Goal: Task Accomplishment & Management: Manage account settings

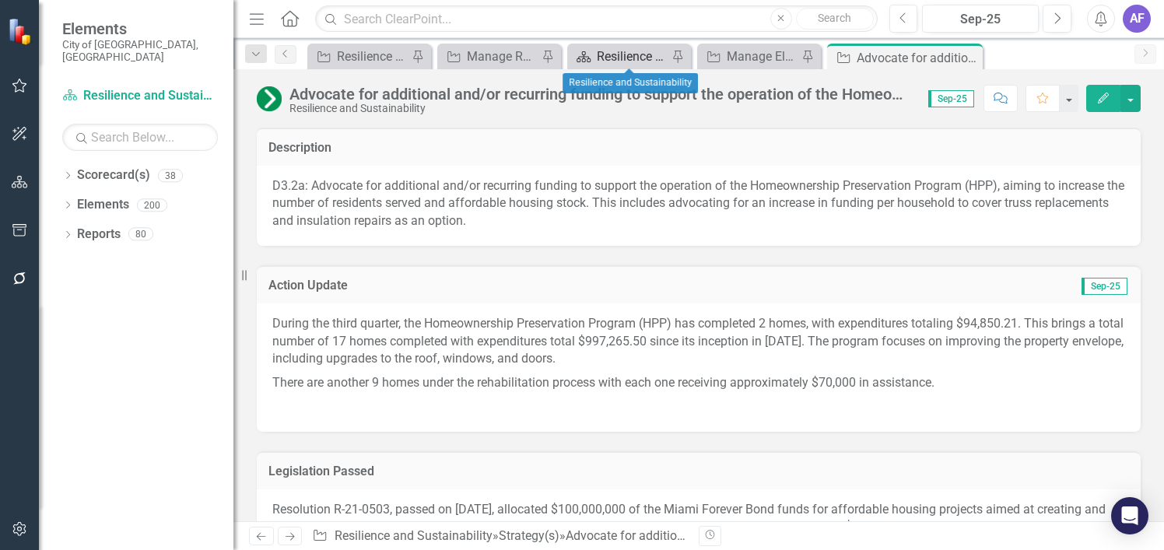
click at [604, 57] on div "Resilience and Sustainability" at bounding box center [632, 56] width 71 height 19
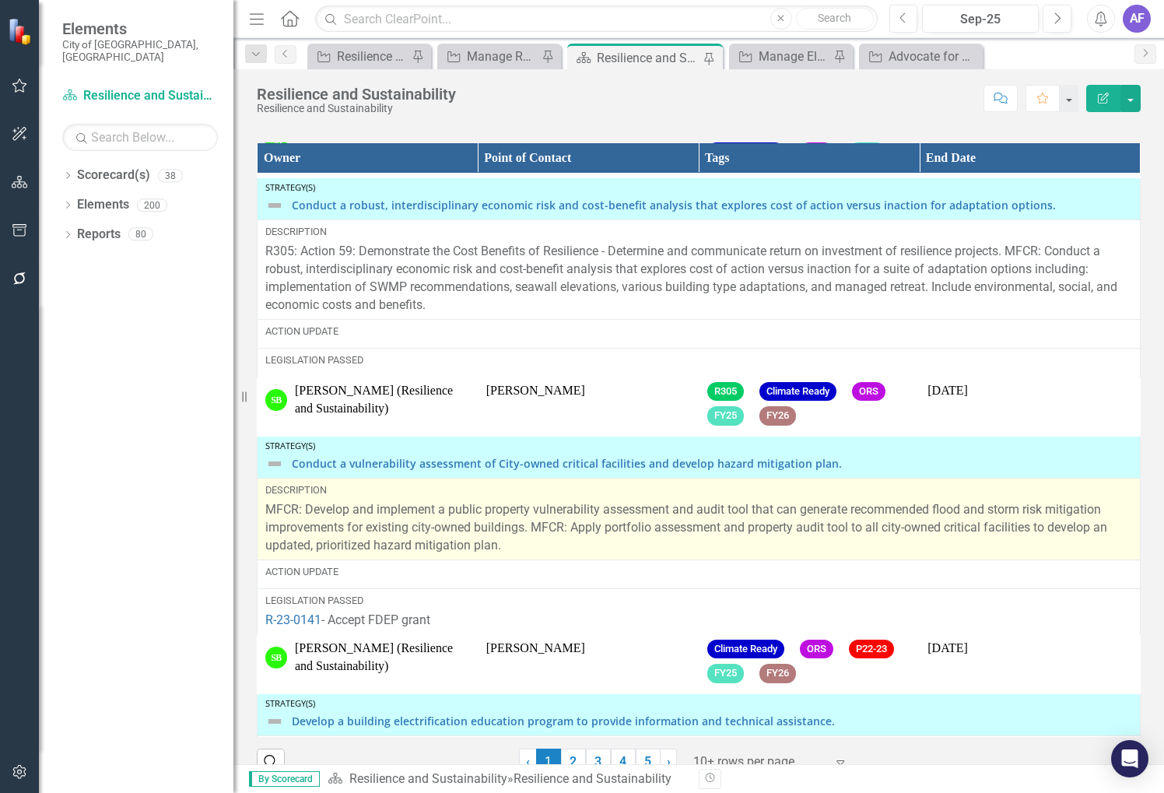
scroll to position [1863, 0]
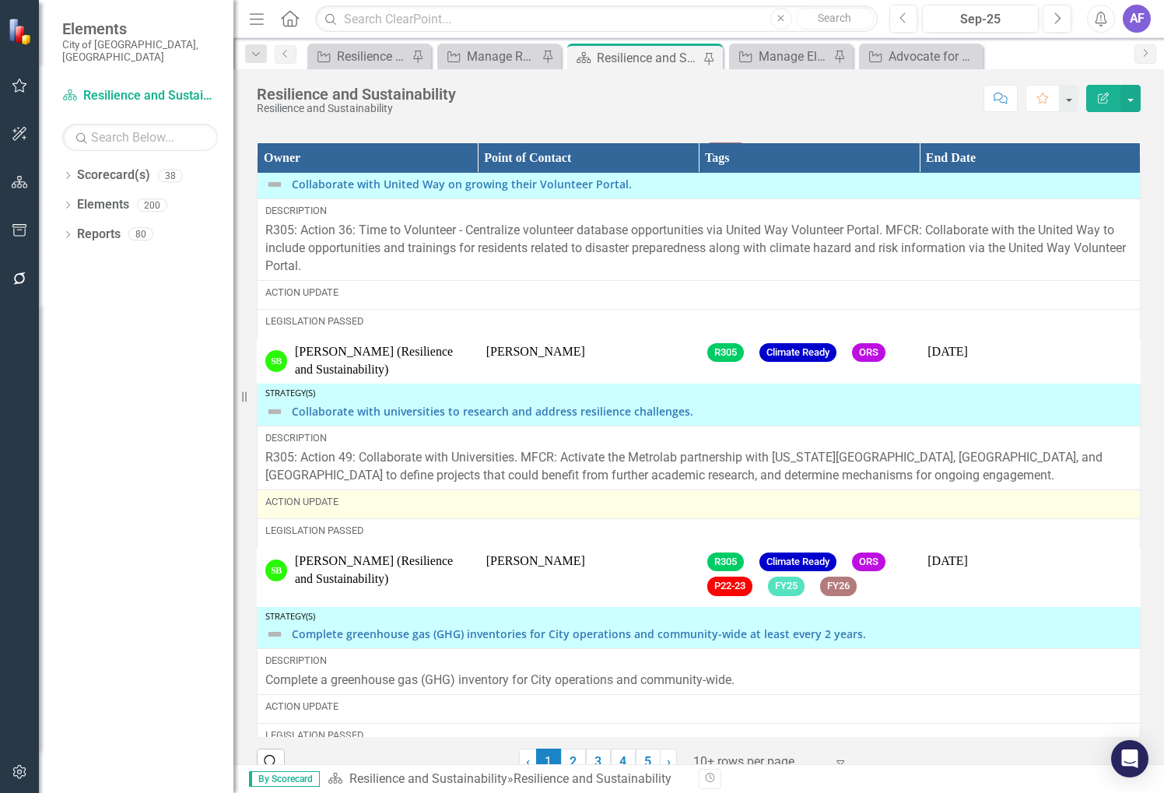
scroll to position [1167, 0]
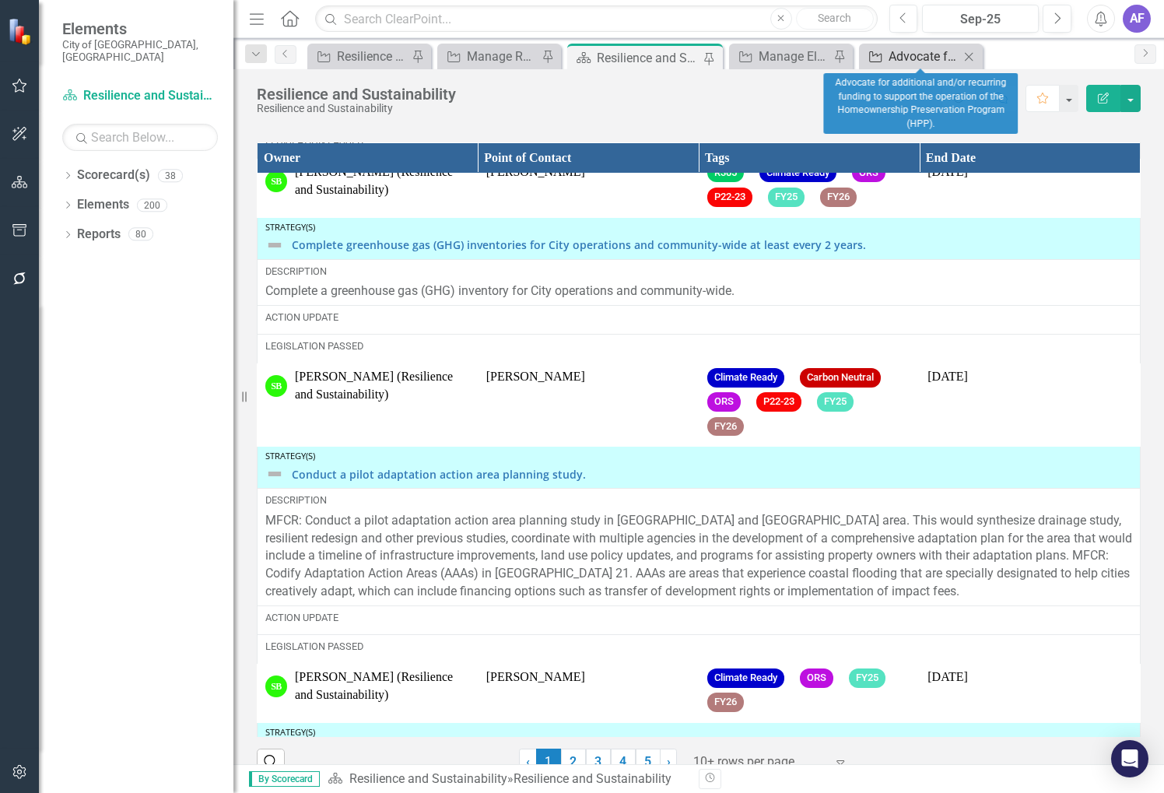
click at [902, 54] on div "Advocate for additional and/or recurring funding to support the operation of th…" at bounding box center [923, 56] width 71 height 19
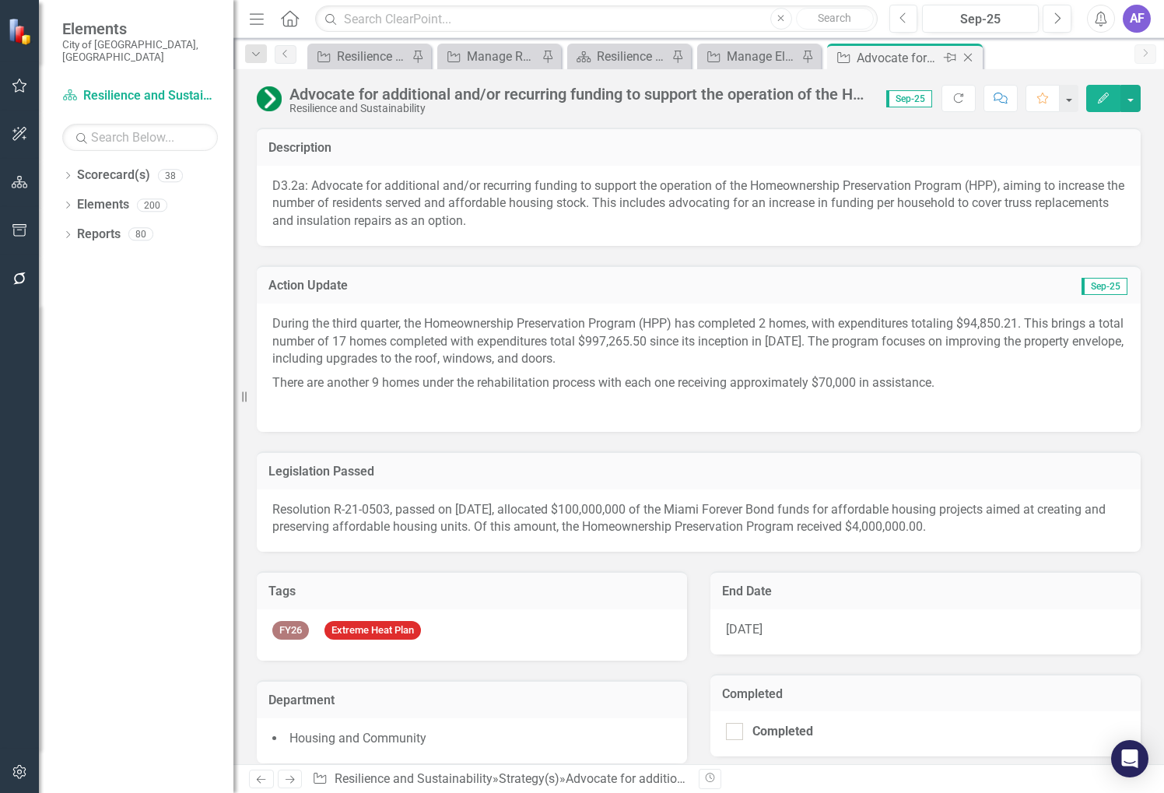
click at [971, 52] on icon "Close" at bounding box center [968, 57] width 16 height 12
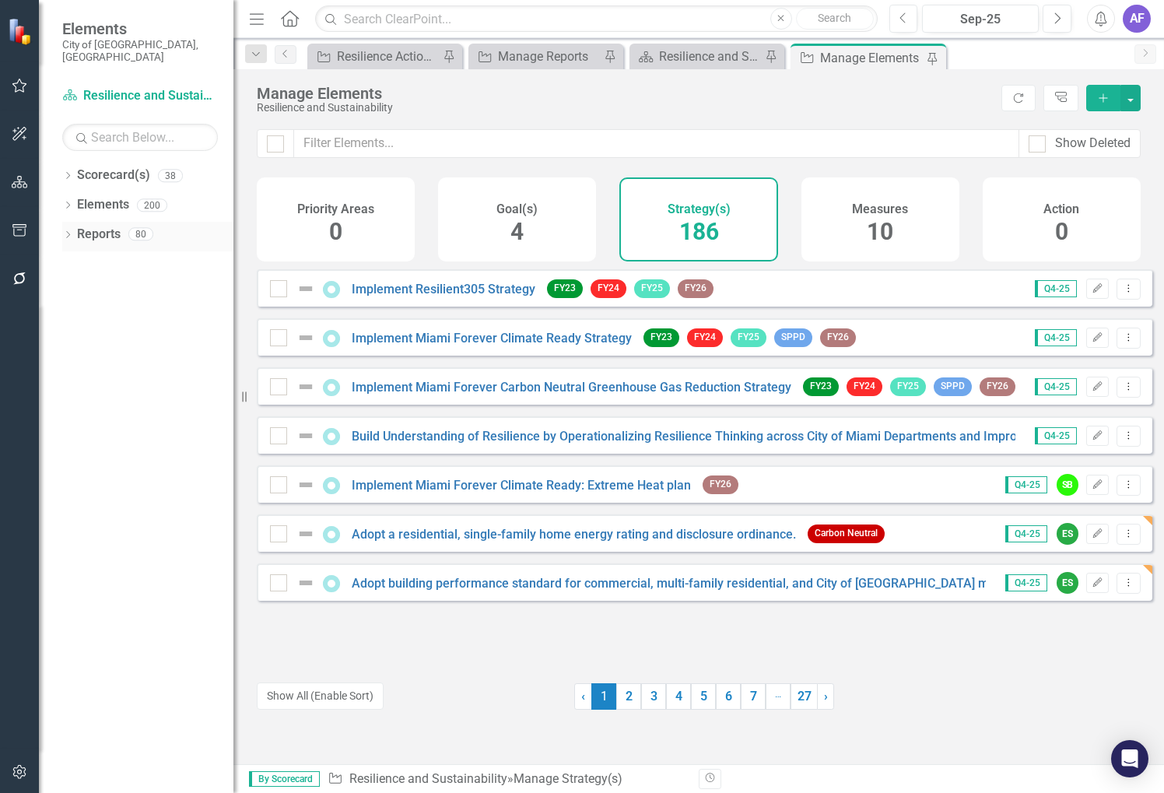
click at [79, 226] on link "Reports" at bounding box center [99, 235] width 44 height 18
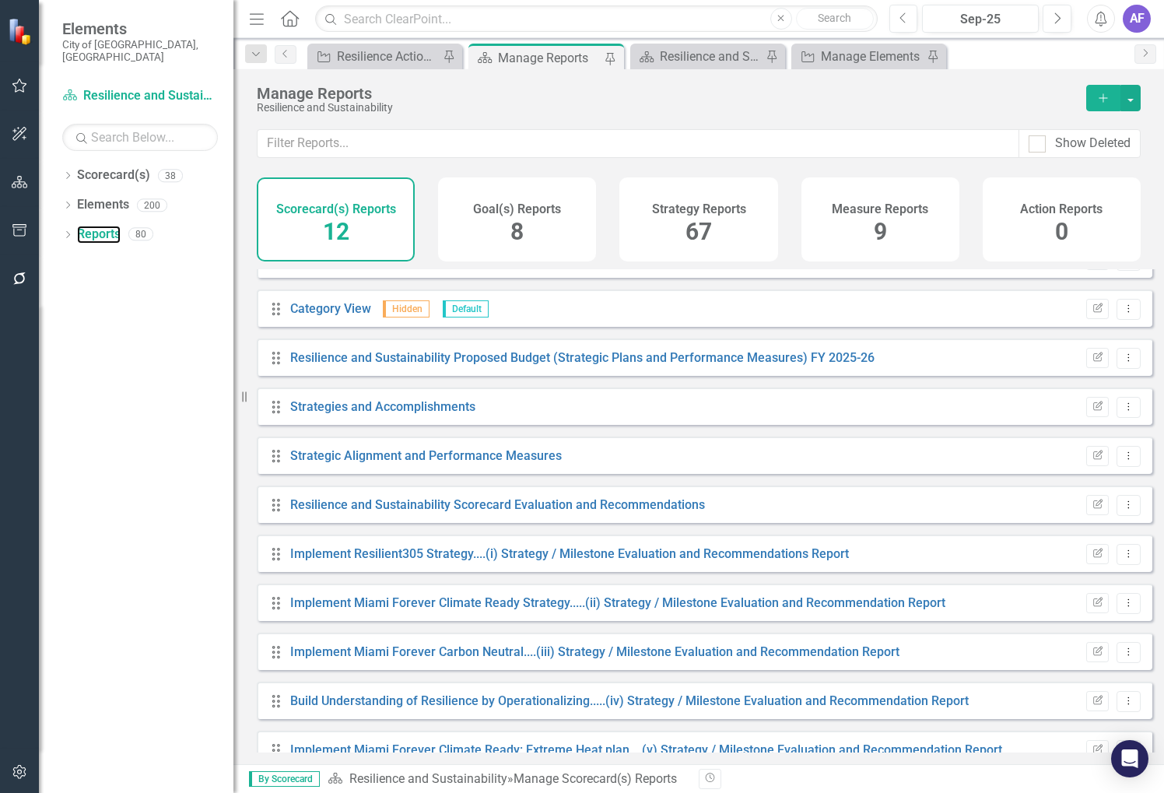
scroll to position [104, 0]
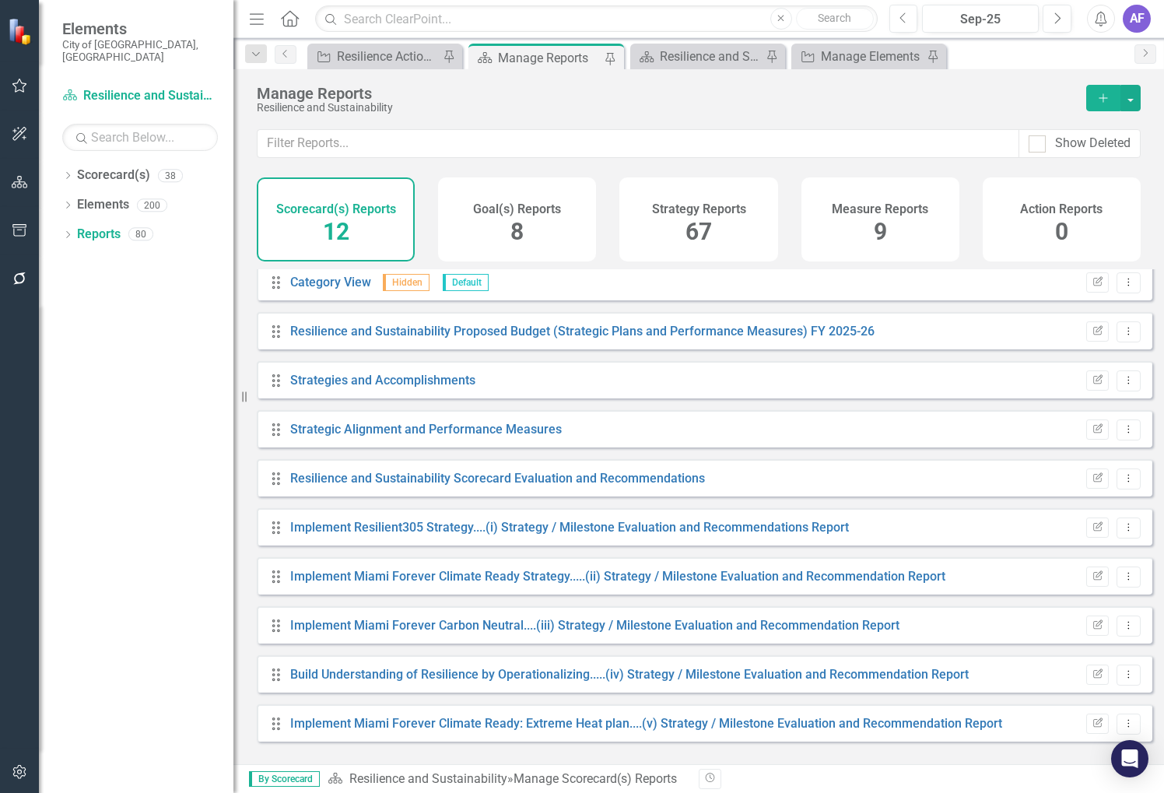
click at [694, 221] on span "67" at bounding box center [698, 231] width 26 height 27
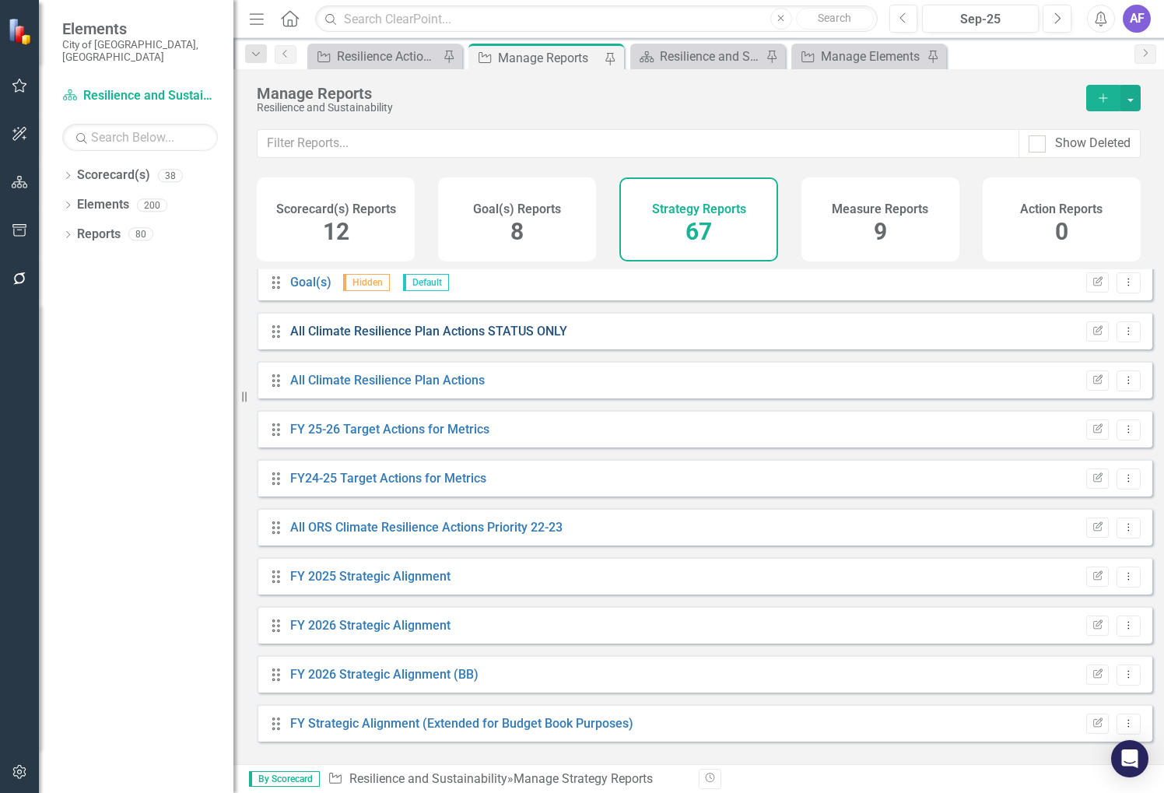
click at [432, 338] on link "All Climate Resilience Plan Actions STATUS ONLY" at bounding box center [428, 331] width 277 height 15
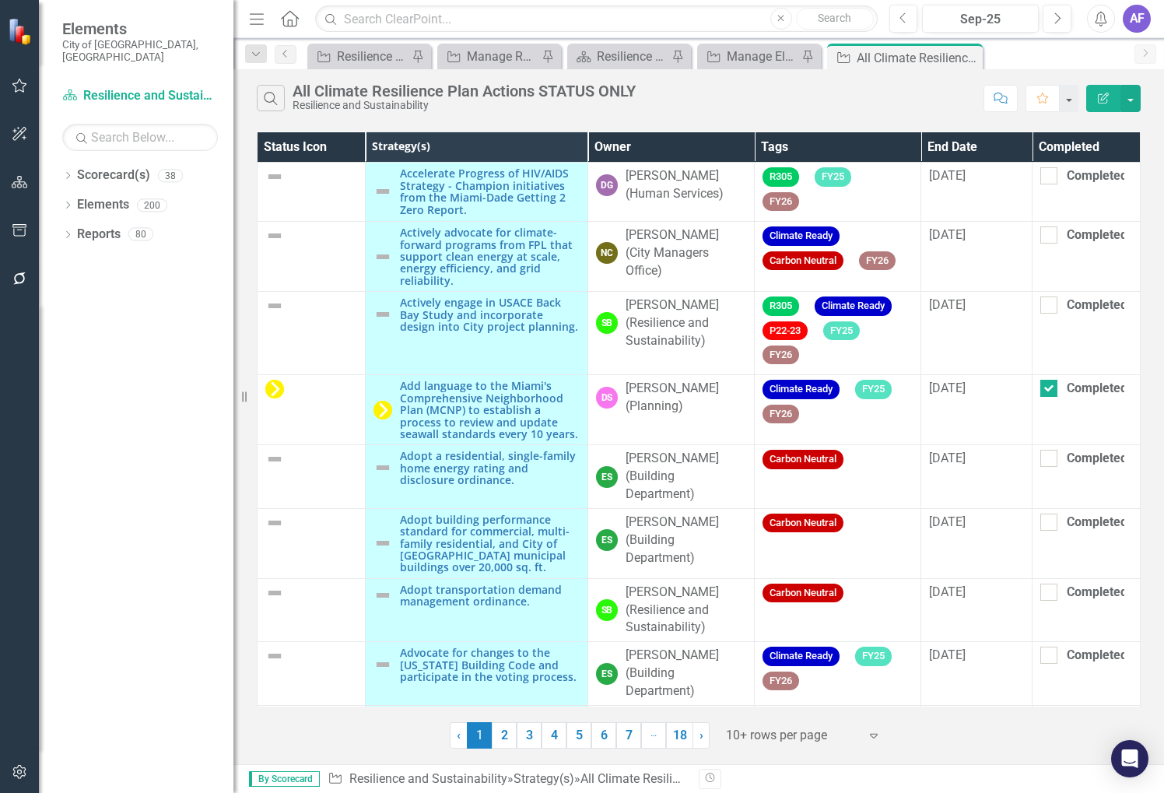
click at [640, 146] on th "Owner" at bounding box center [670, 147] width 166 height 30
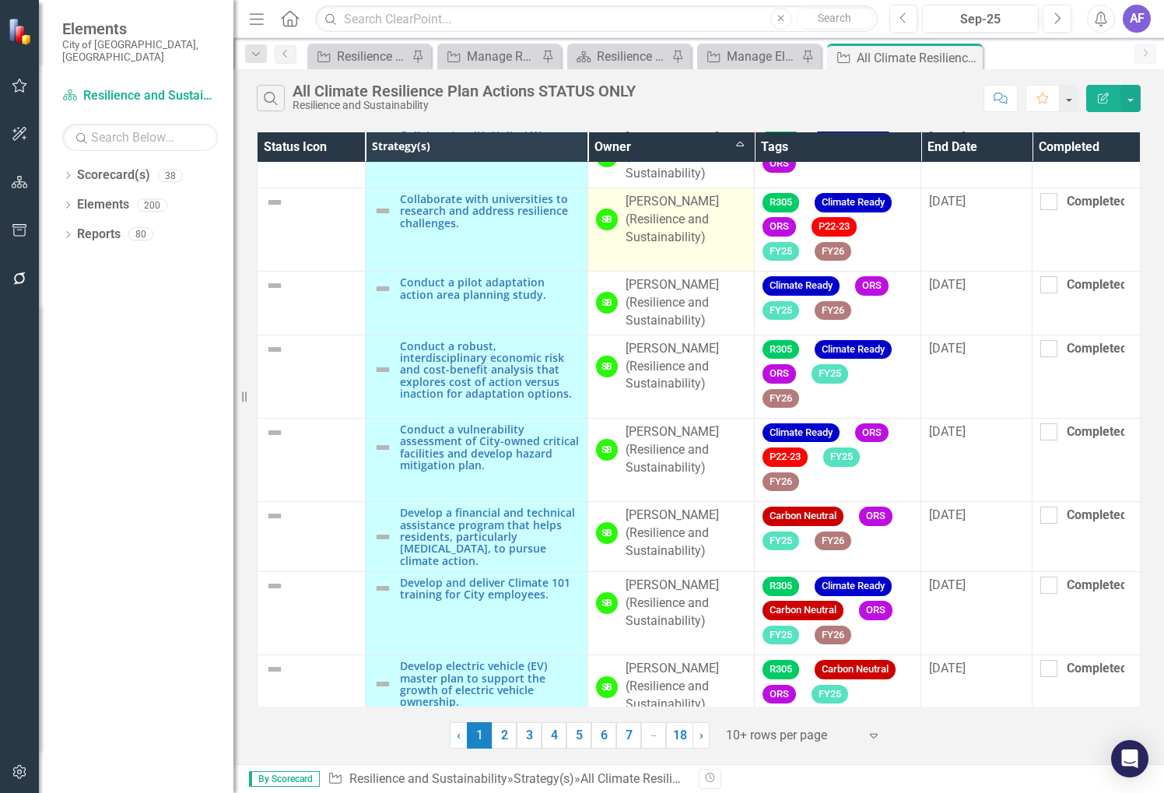
scroll to position [179, 0]
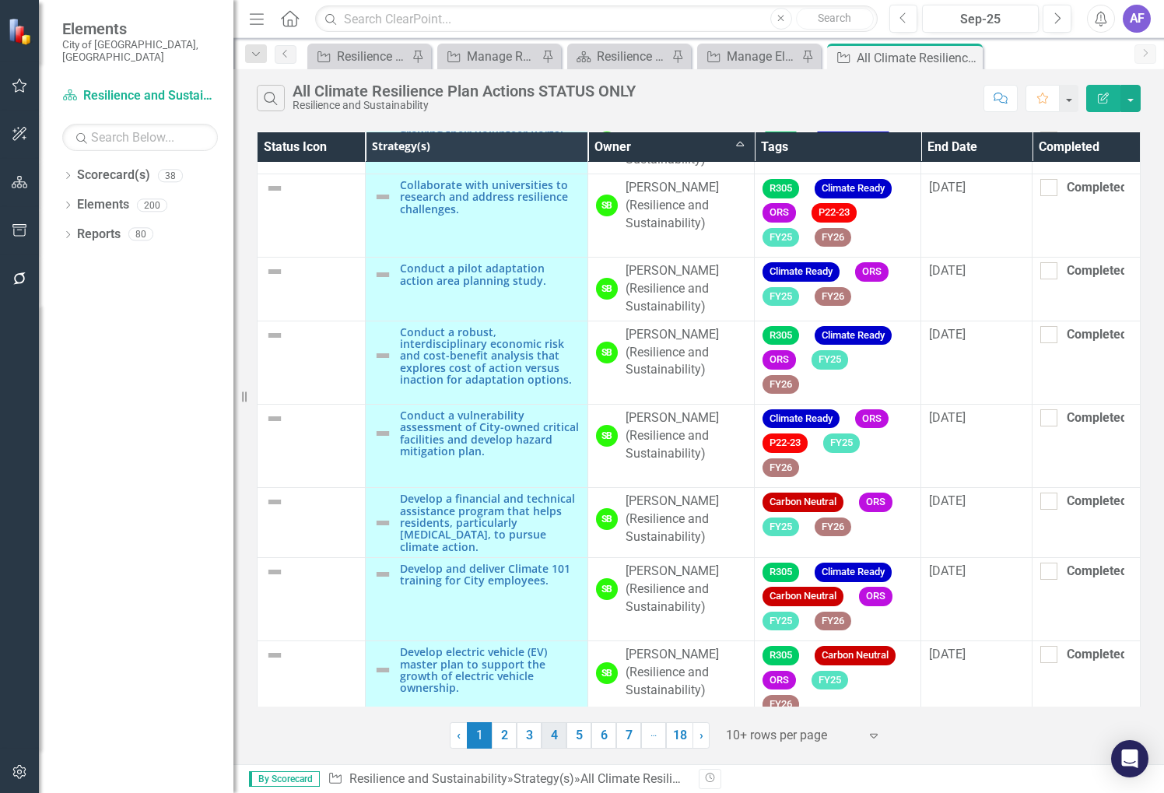
click at [549, 740] on link "4" at bounding box center [553, 735] width 25 height 26
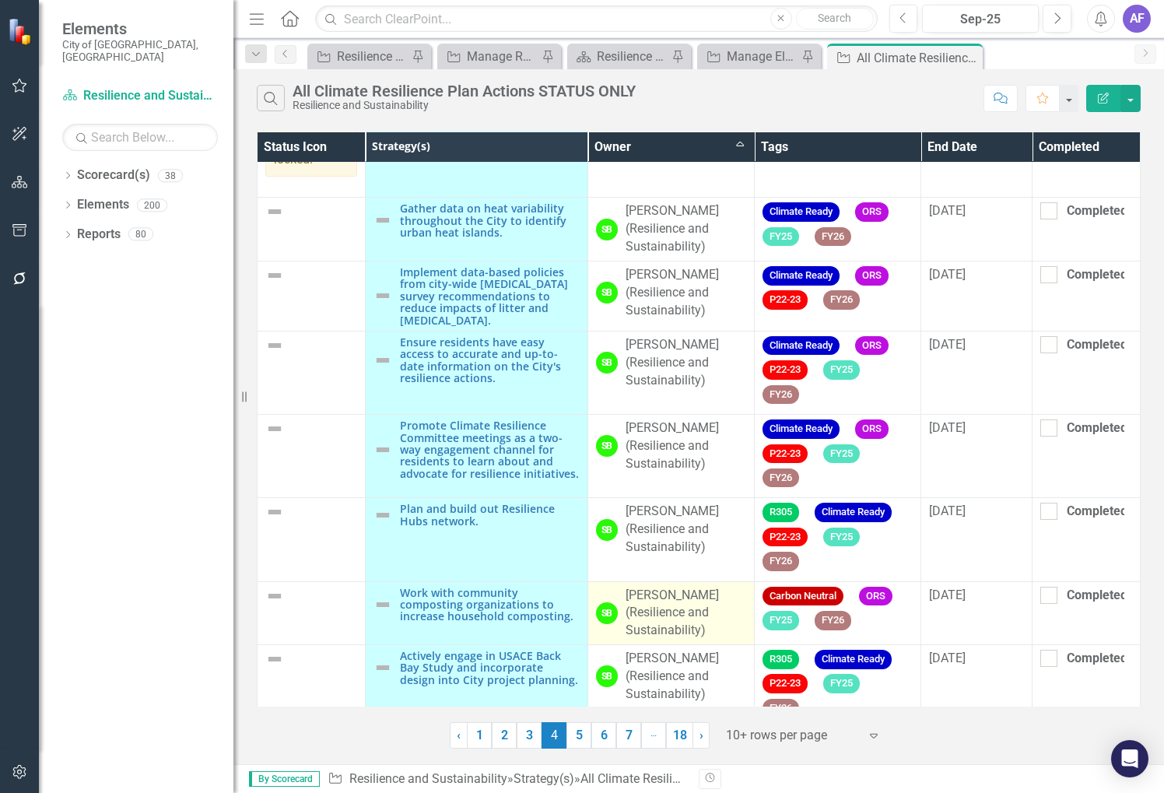
scroll to position [339, 0]
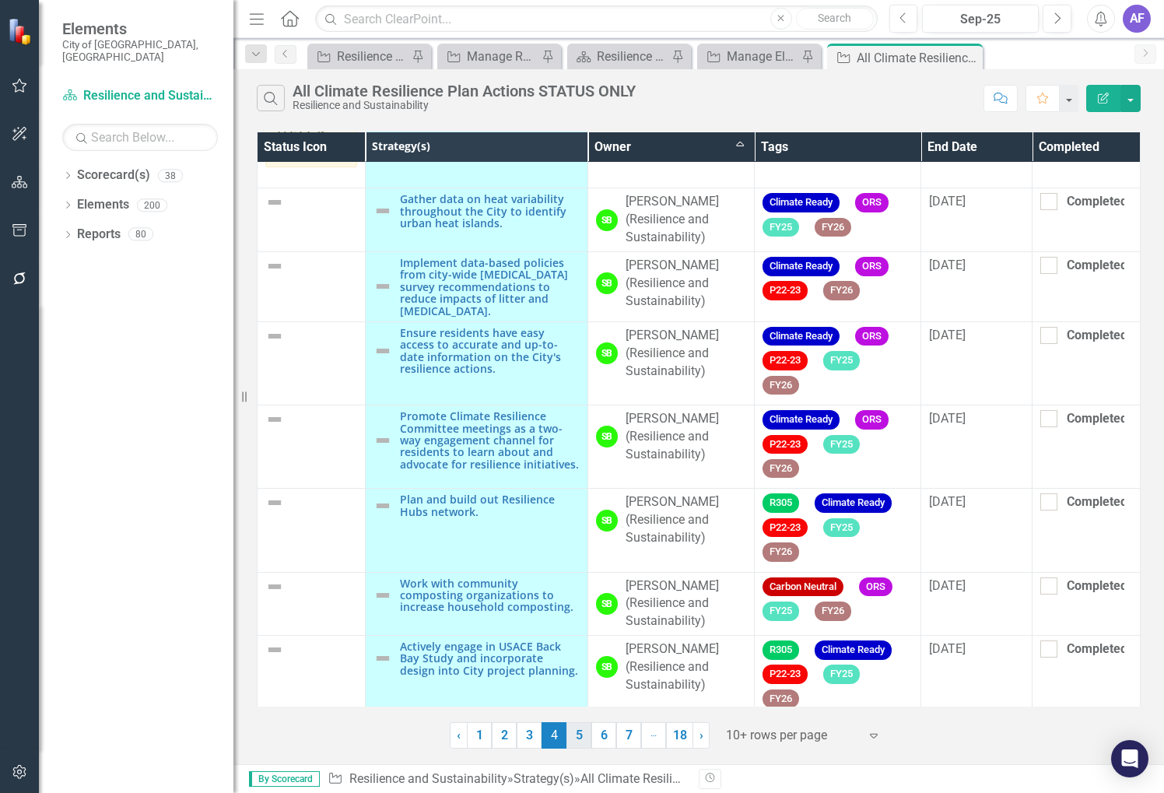
click at [576, 742] on link "5" at bounding box center [578, 735] width 25 height 26
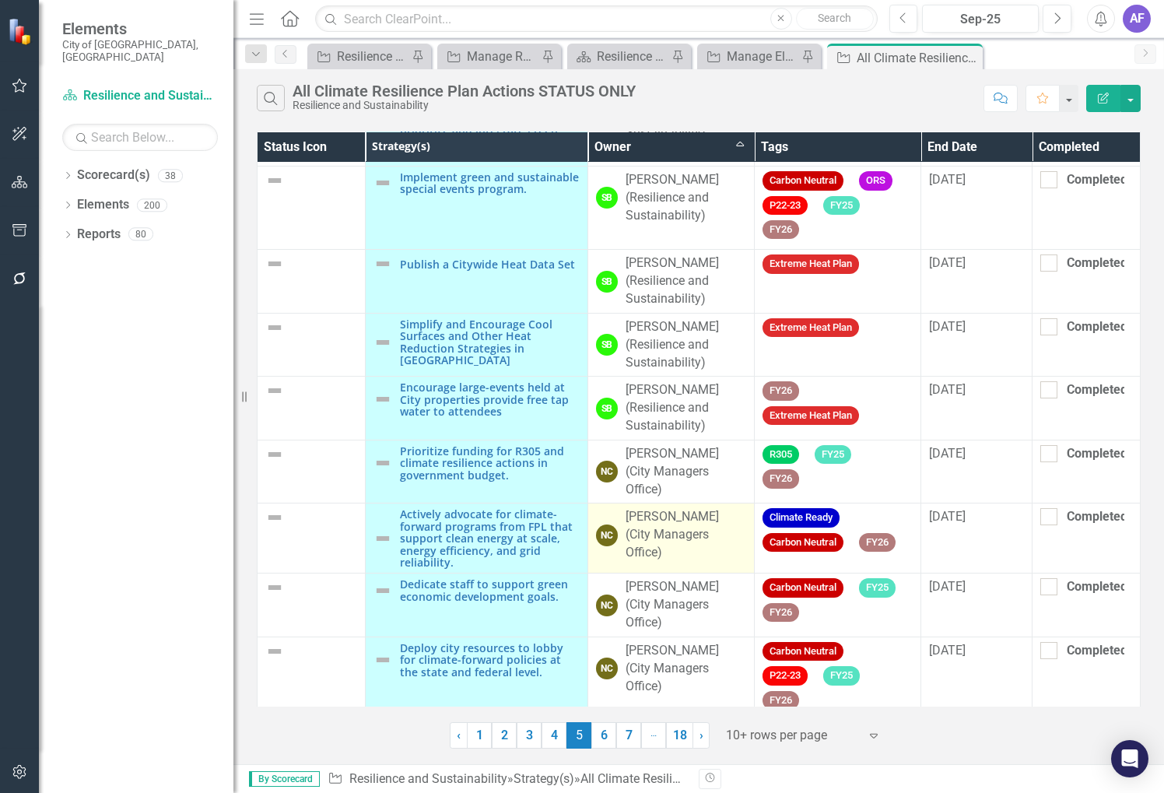
scroll to position [161, 0]
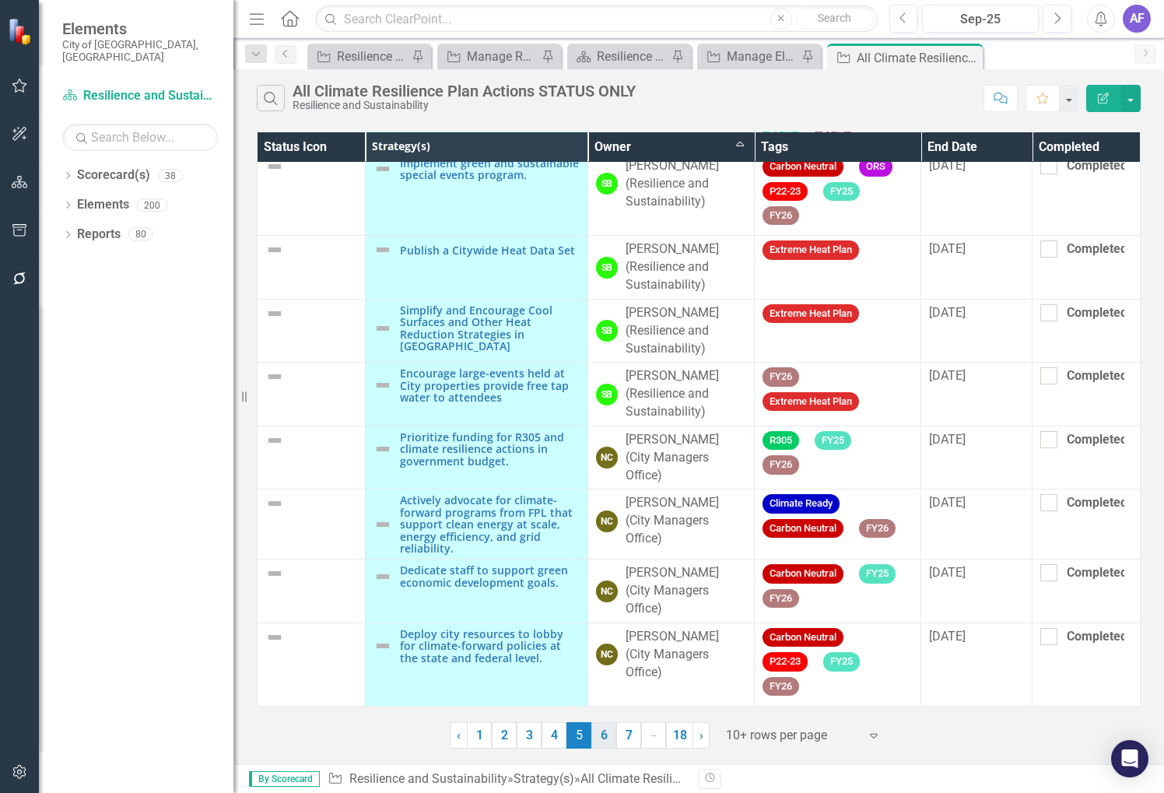
click at [593, 740] on link "6" at bounding box center [603, 735] width 25 height 26
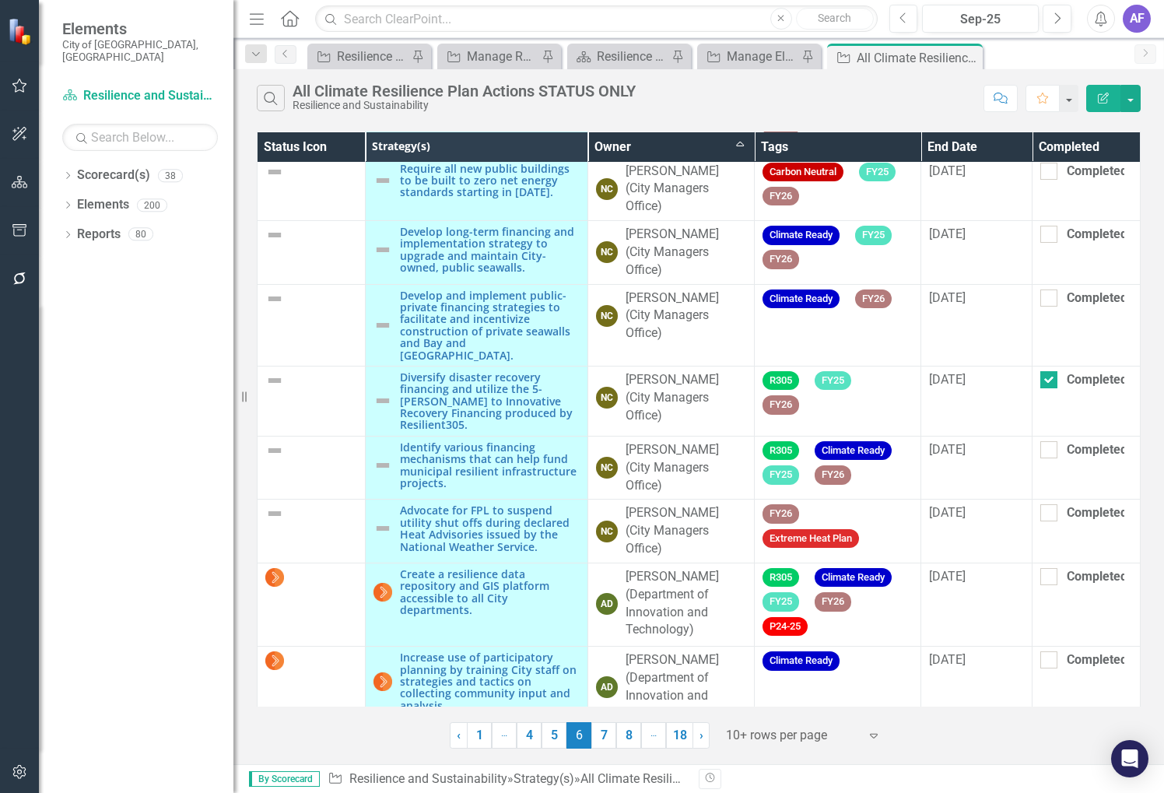
scroll to position [180, 0]
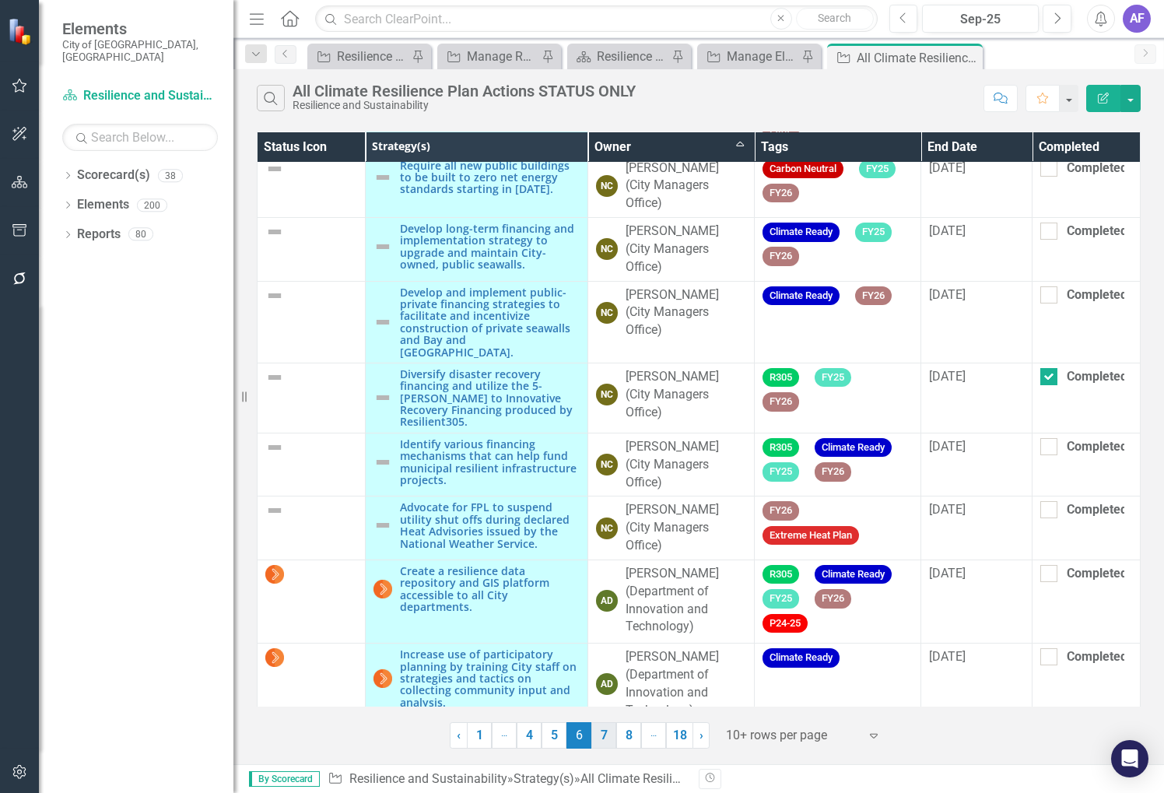
click at [604, 733] on link "7" at bounding box center [603, 735] width 25 height 26
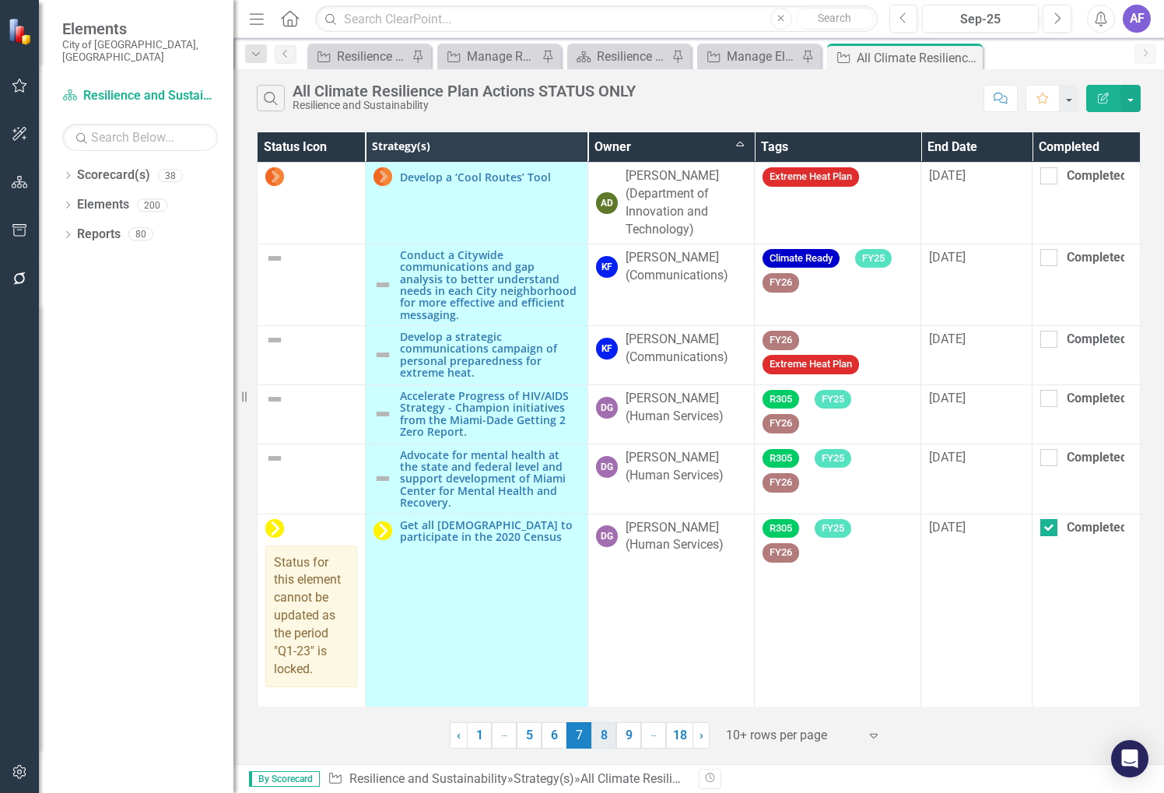
click at [598, 728] on link "8" at bounding box center [603, 735] width 25 height 26
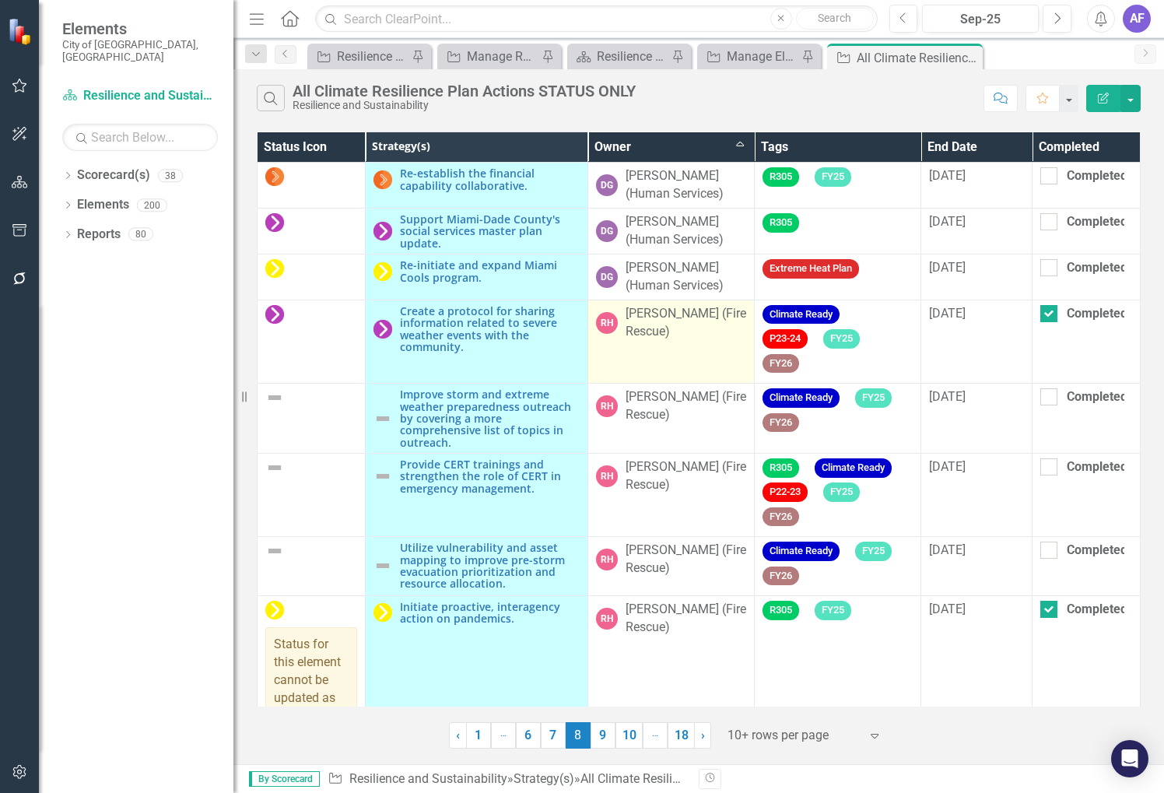
click at [649, 323] on div "[PERSON_NAME] (Fire Rescue)" at bounding box center [685, 323] width 121 height 36
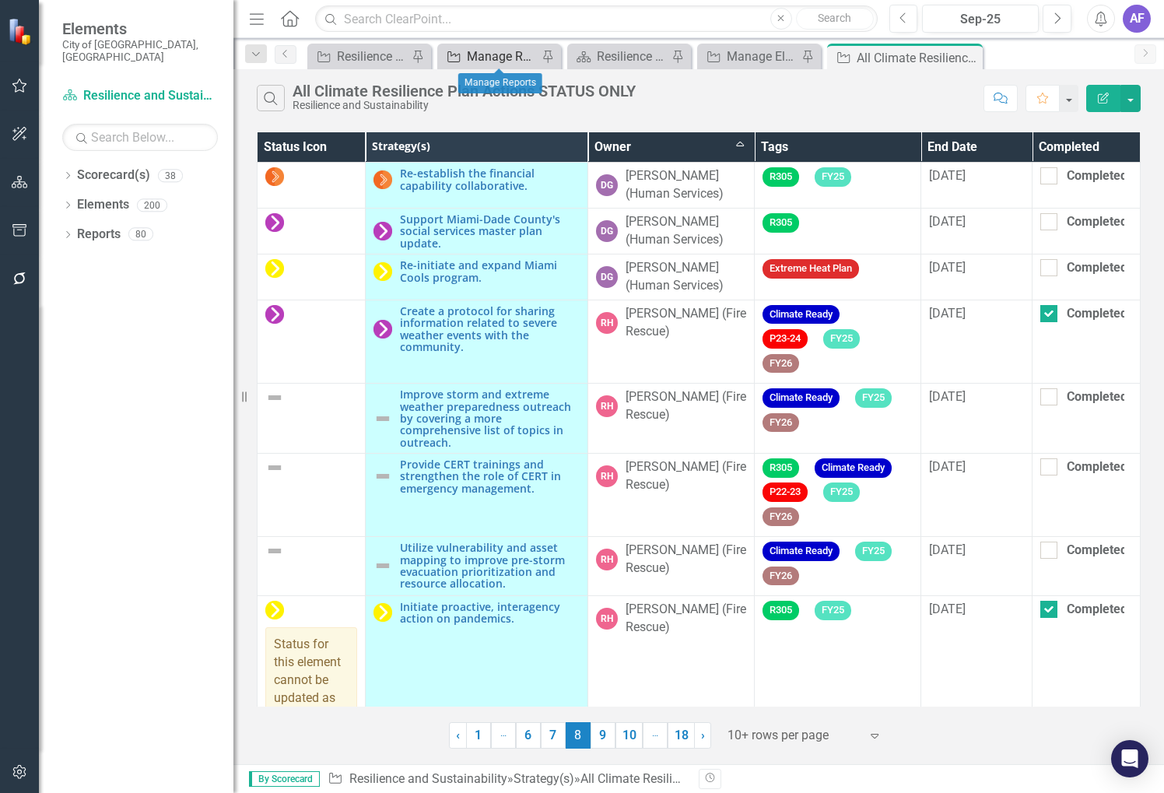
click at [534, 64] on div "Manage Reports" at bounding box center [502, 56] width 71 height 19
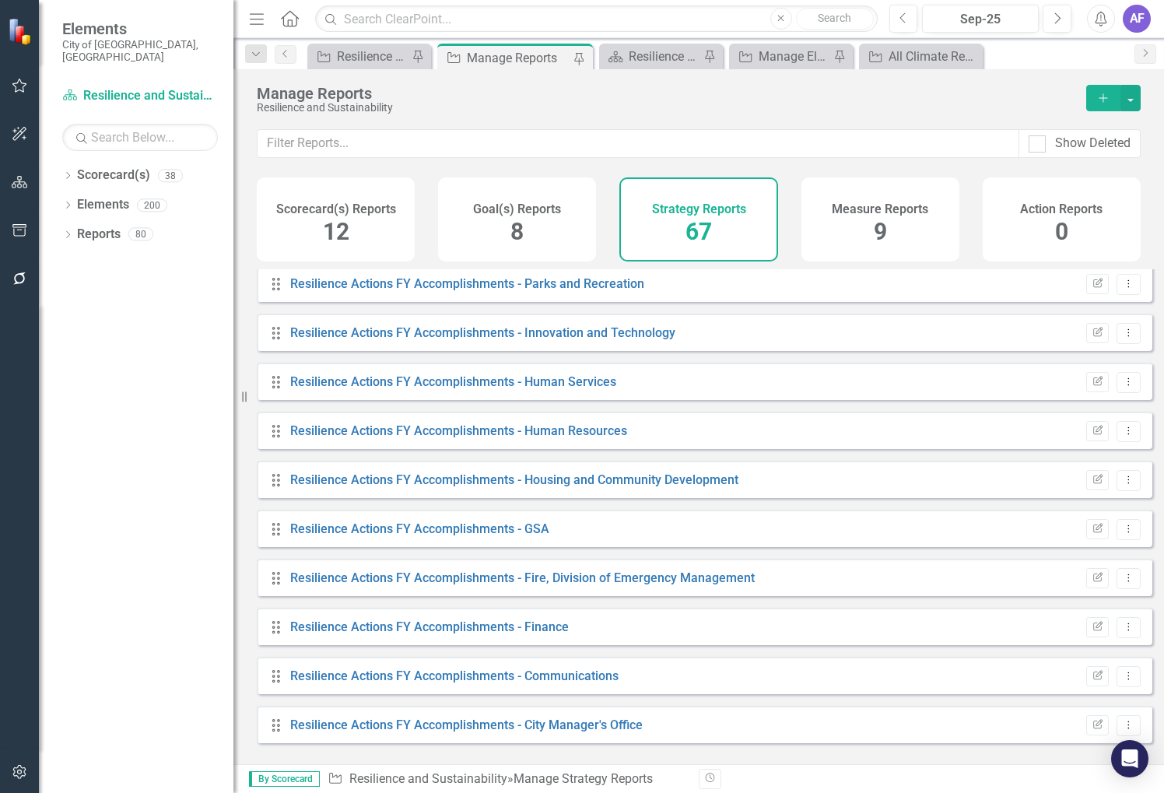
scroll to position [2489, 0]
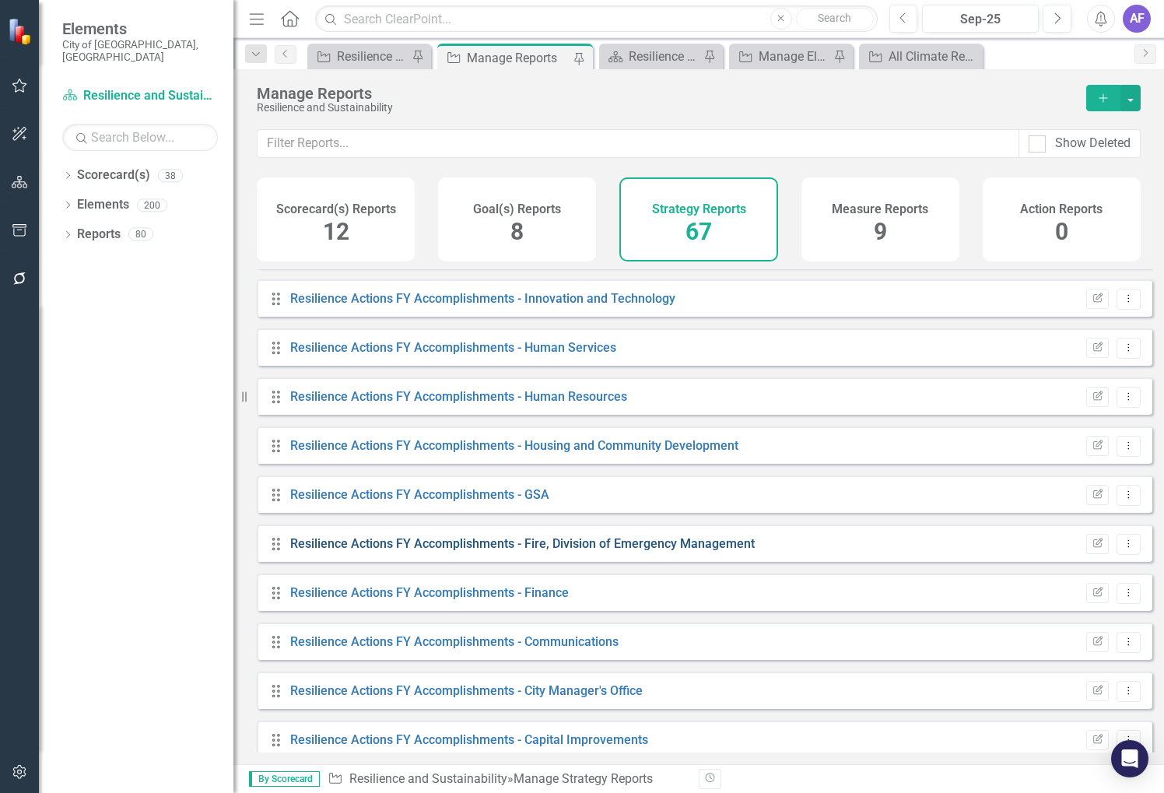
click at [557, 551] on link "Resilience Actions FY Accomplishments - Fire, Division of Emergency Management" at bounding box center [522, 543] width 464 height 15
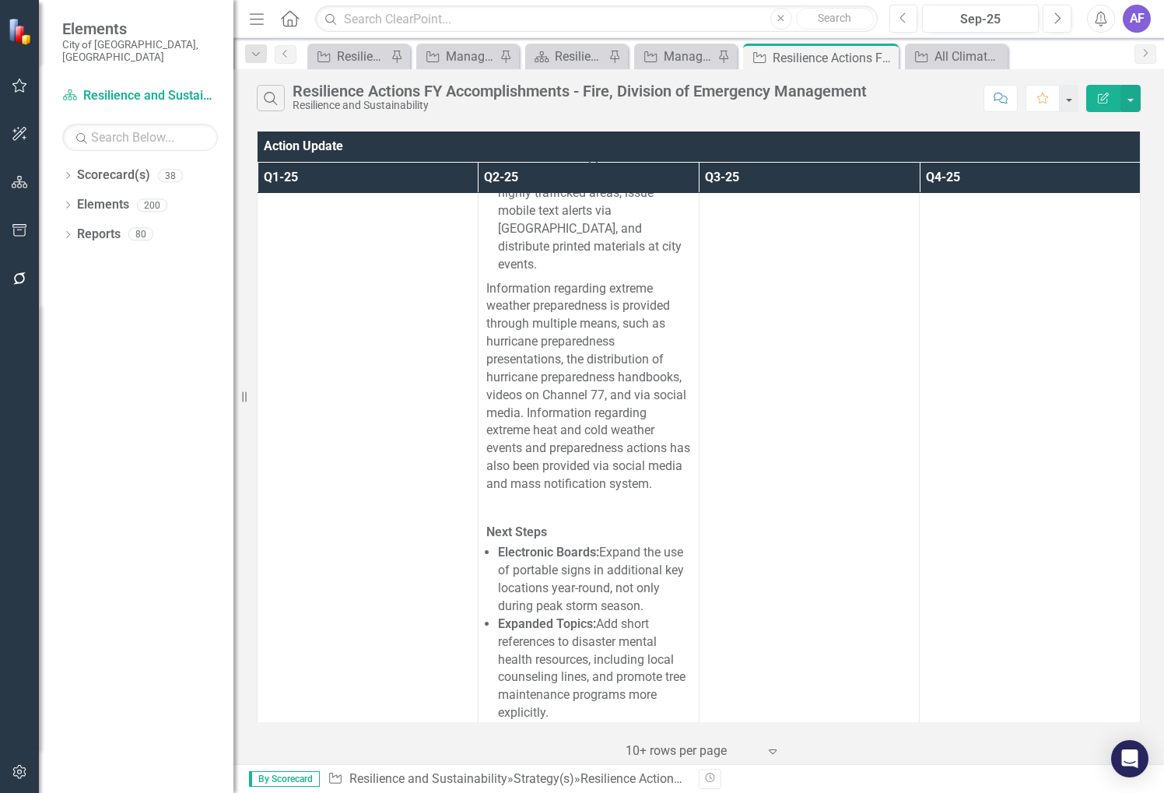
scroll to position [1789, 0]
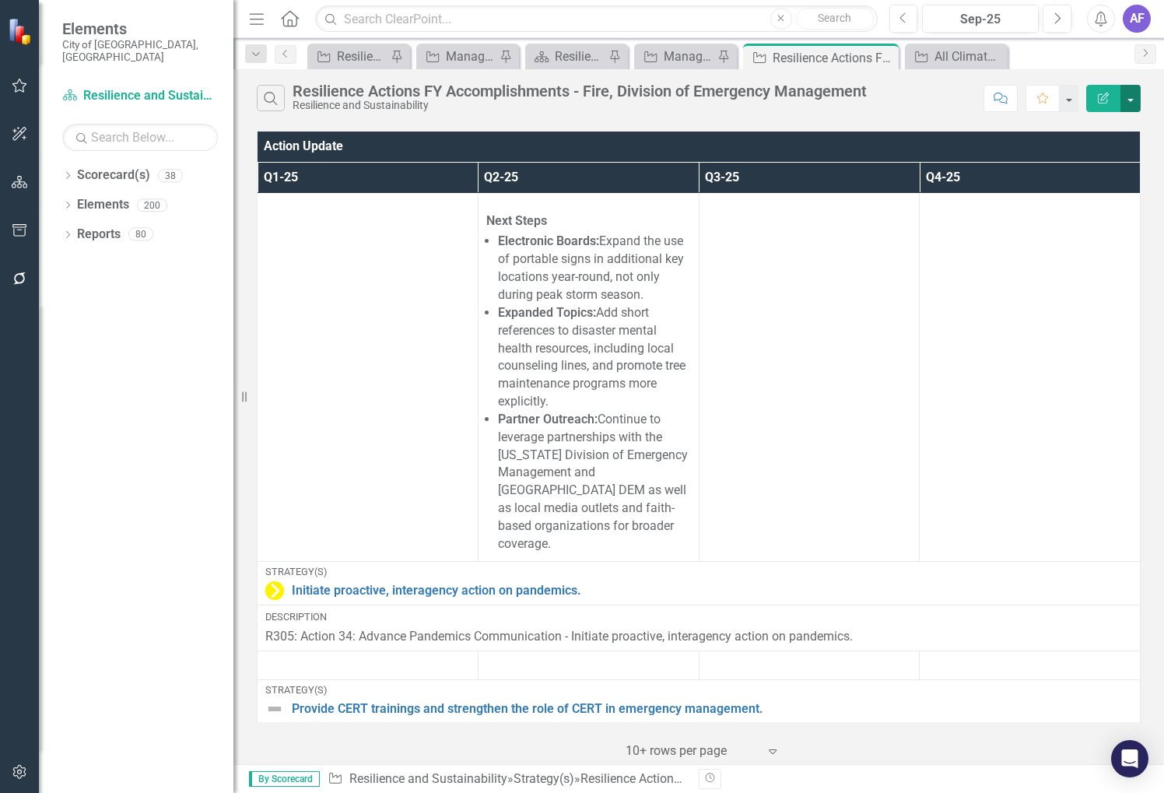
click at [1129, 108] on button "button" at bounding box center [1130, 98] width 20 height 27
click at [1103, 161] on link "PDF Export to PDF" at bounding box center [1078, 157] width 123 height 29
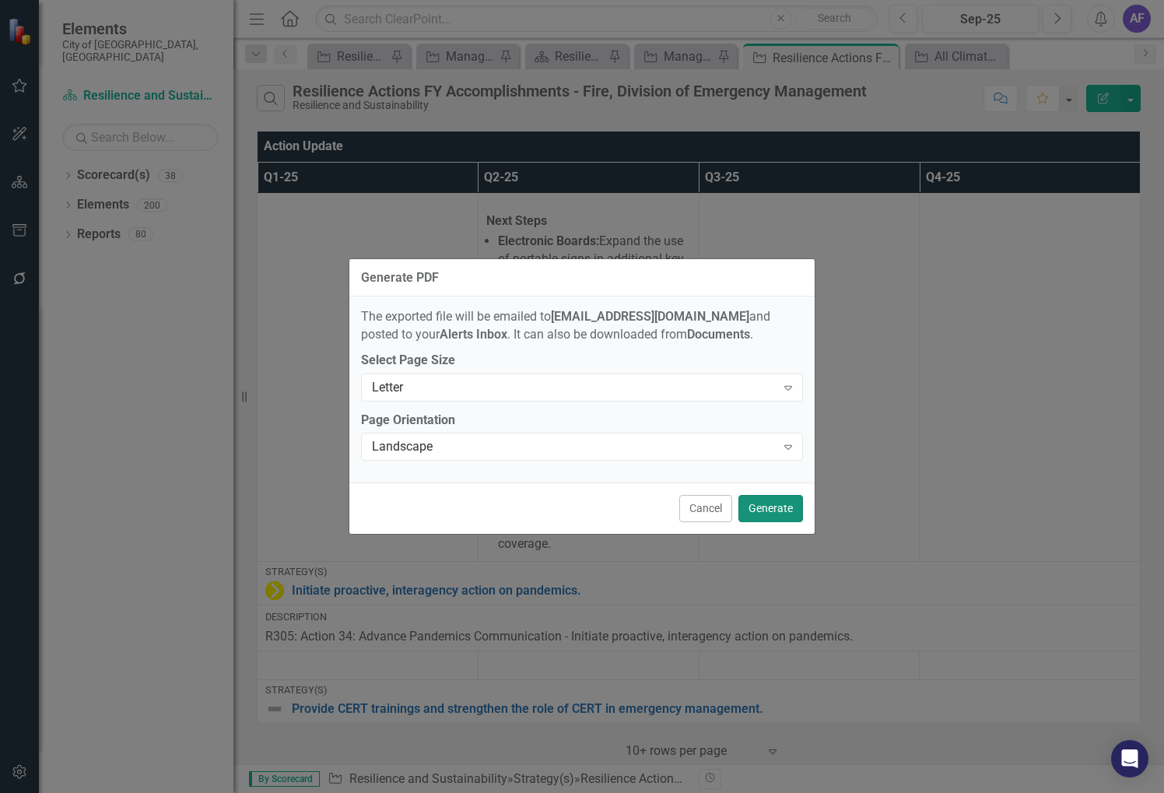
click at [789, 513] on button "Generate" at bounding box center [770, 508] width 65 height 27
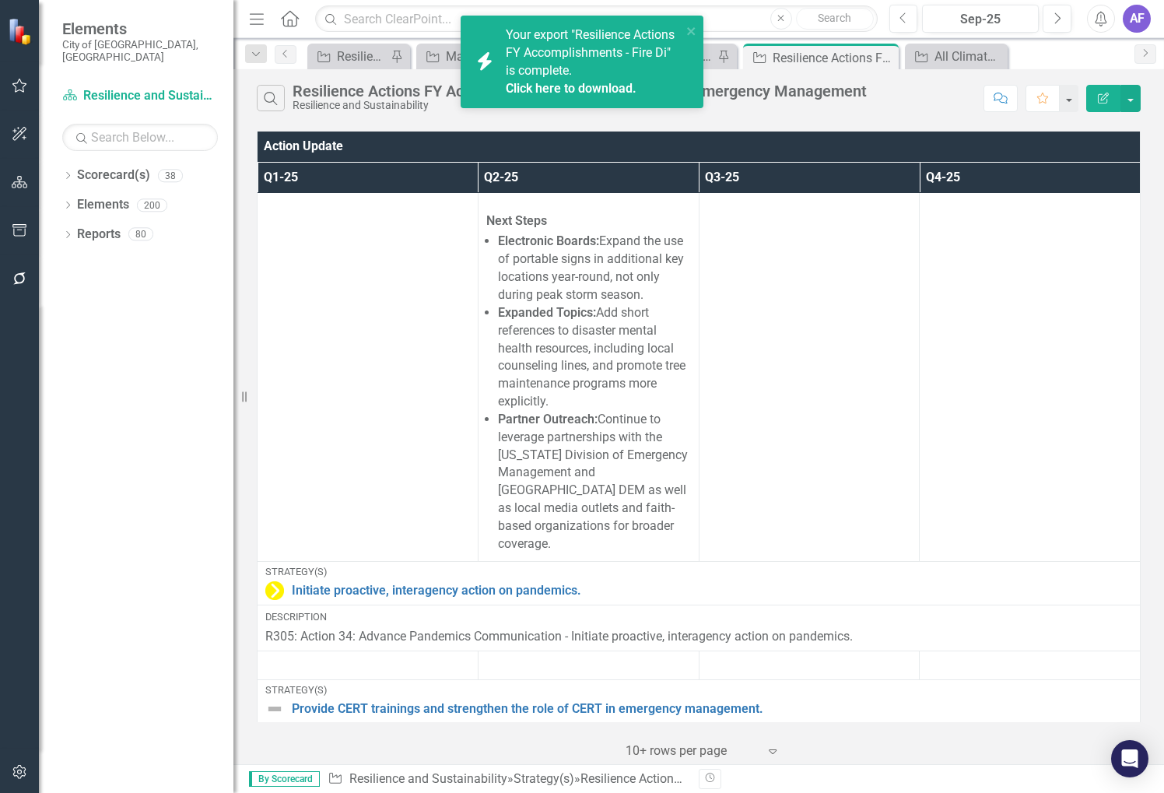
click at [583, 82] on link "Click here to download." at bounding box center [571, 88] width 131 height 15
click at [884, 56] on icon "Close" at bounding box center [884, 57] width 16 height 12
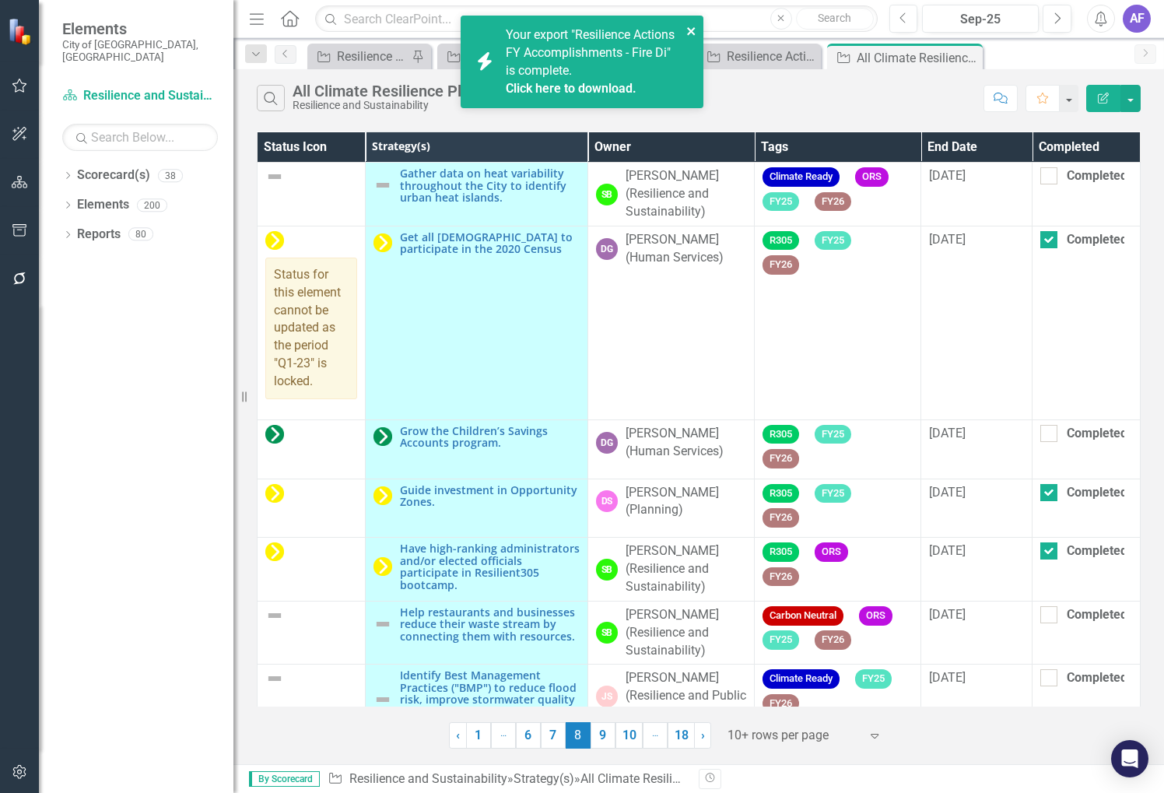
click at [696, 31] on icon "close" at bounding box center [691, 31] width 11 height 12
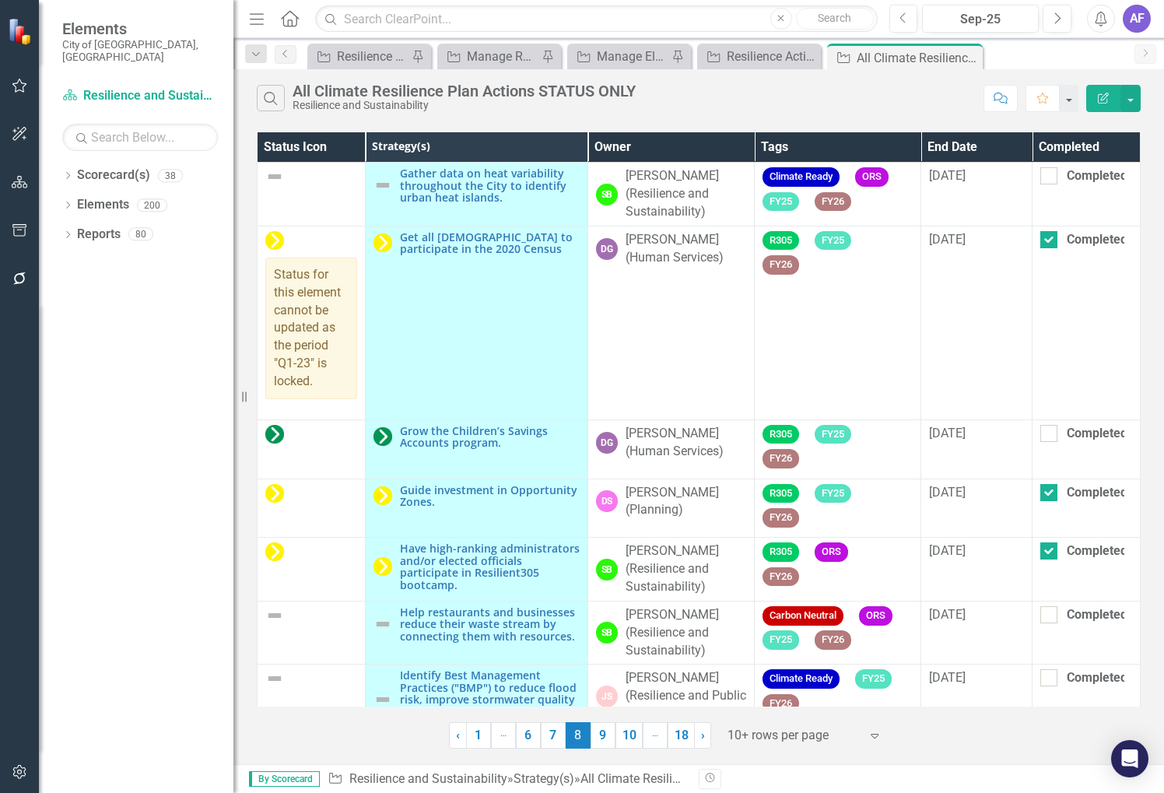
click at [664, 146] on th "Owner" at bounding box center [670, 147] width 166 height 30
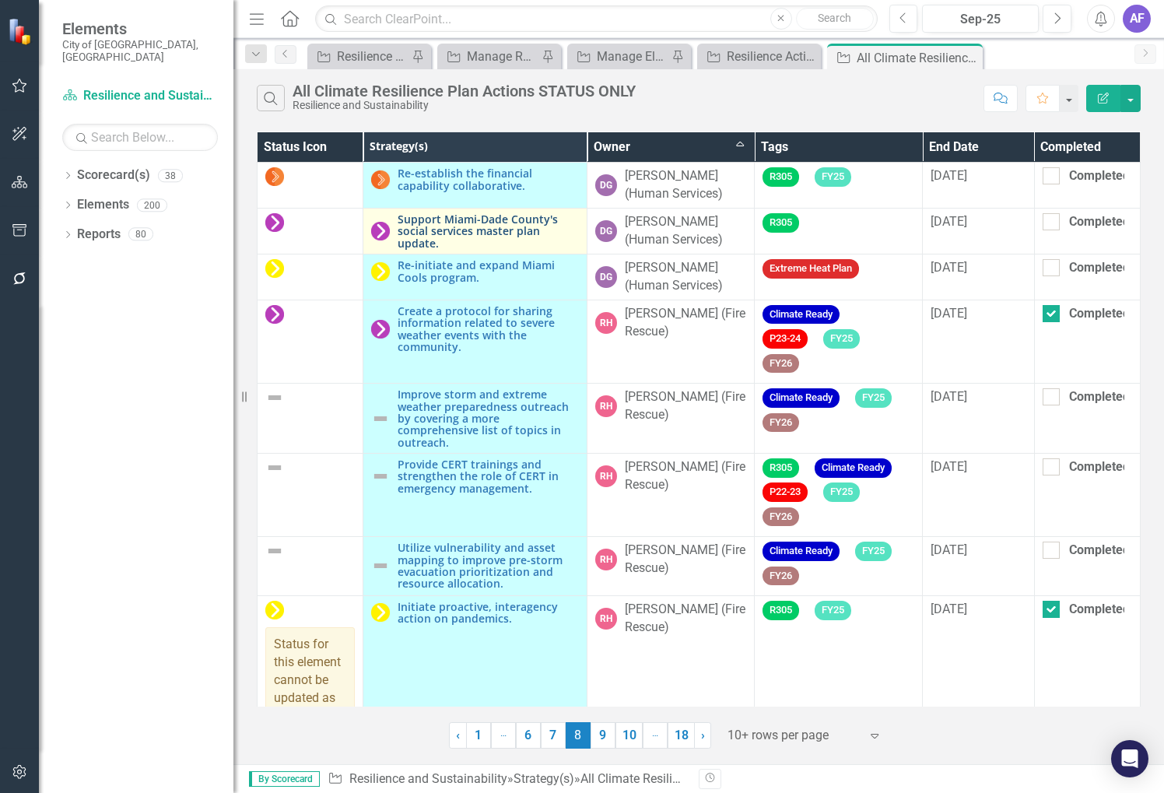
click at [443, 233] on link "Support Miami-Dade County's social services master plan update." at bounding box center [487, 231] width 181 height 36
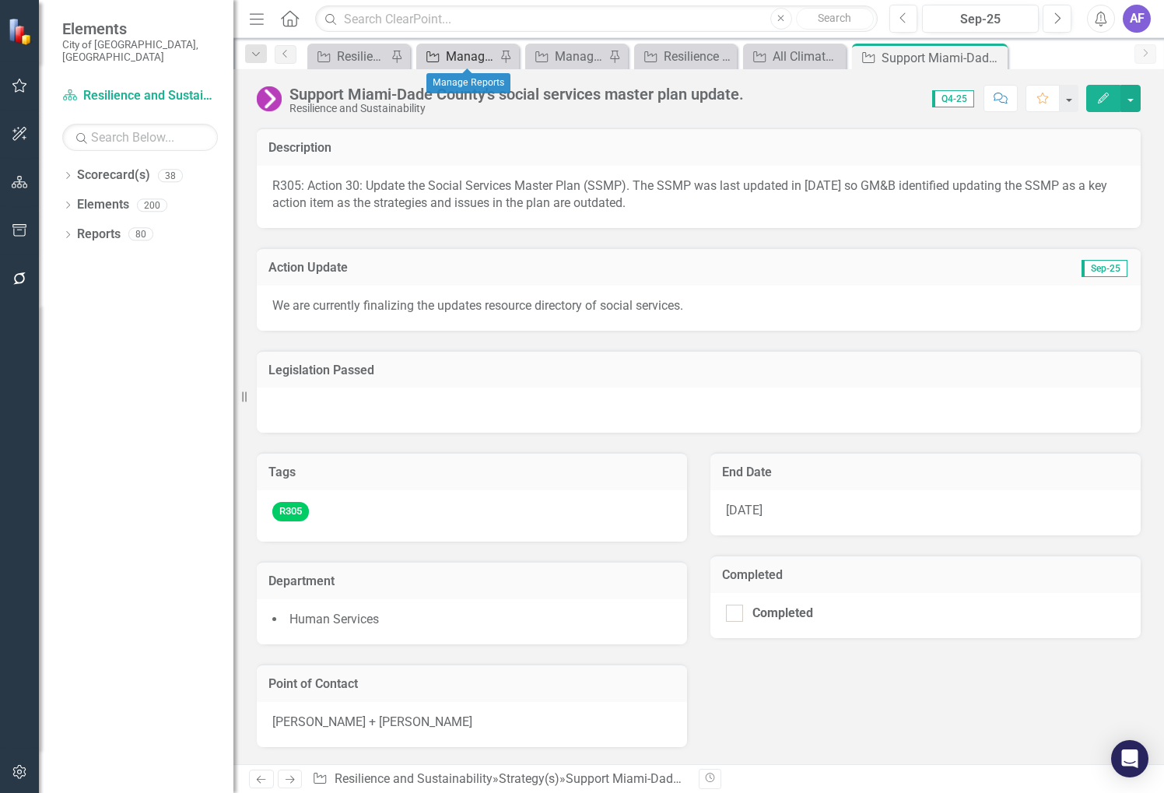
click at [443, 52] on link "Strategy Manage Reports" at bounding box center [457, 56] width 75 height 19
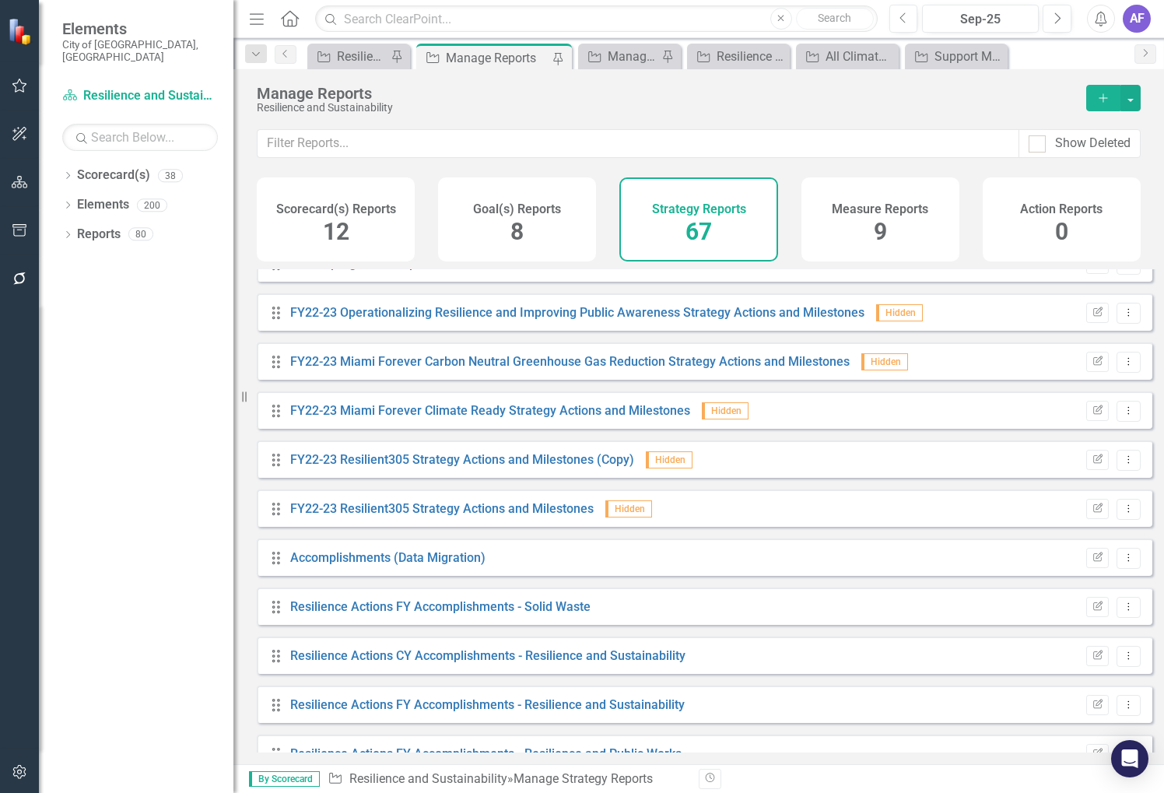
scroll to position [2100, 0]
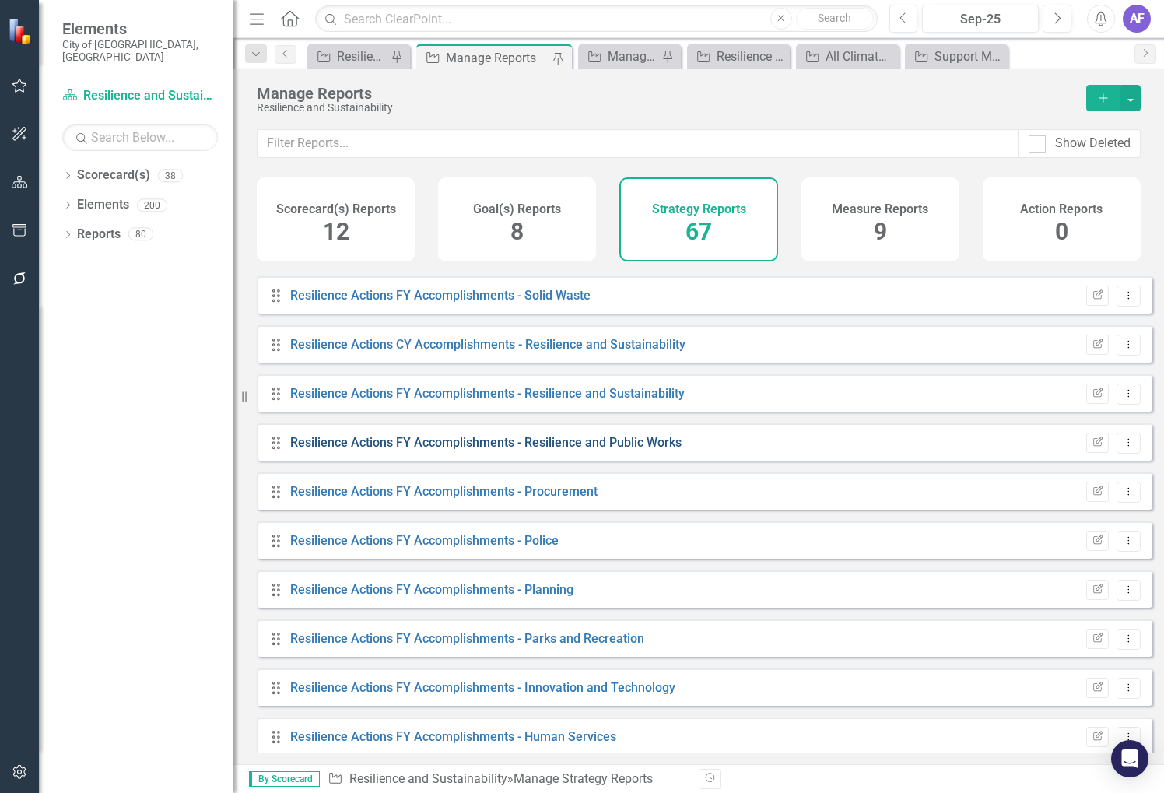
click at [541, 450] on link "Resilience Actions FY Accomplishments - Resilience and Public Works" at bounding box center [485, 442] width 391 height 15
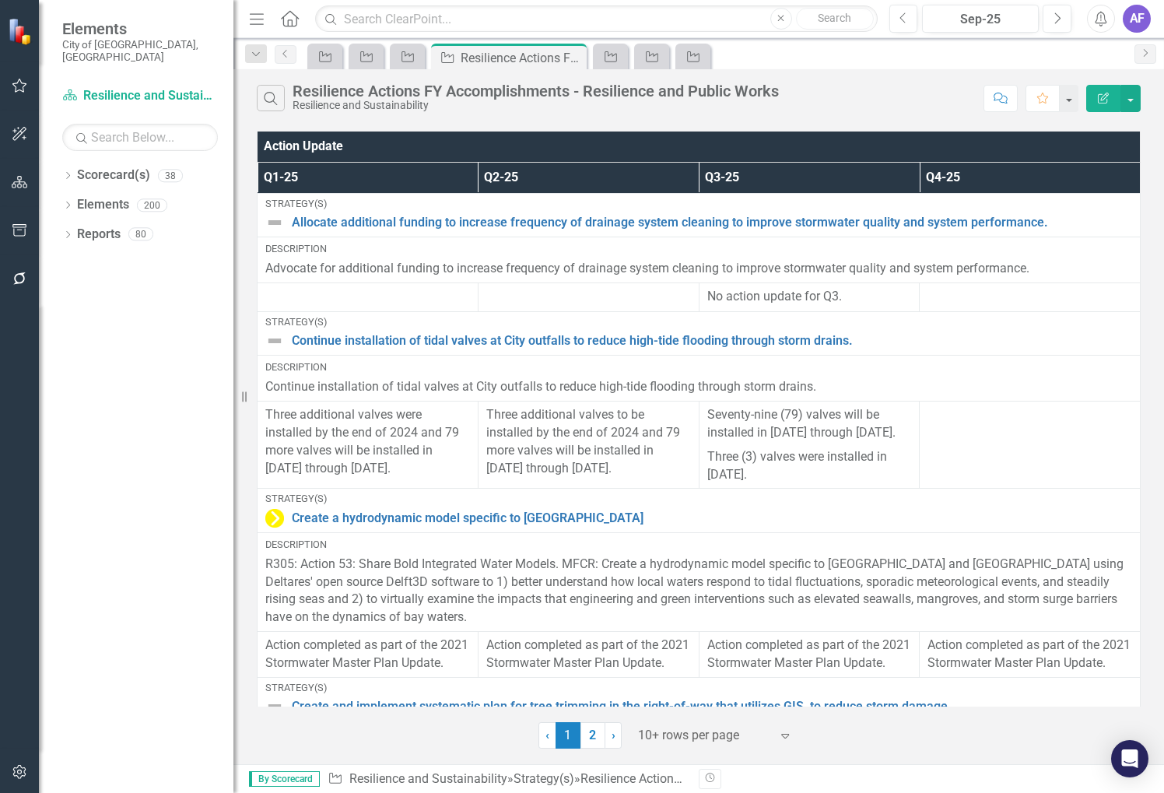
click at [252, 242] on div "Action Update Q1-25 Q2-25 Q3-25 Q4-25 Strategy(s) Allocate additional funding t…" at bounding box center [698, 438] width 930 height 621
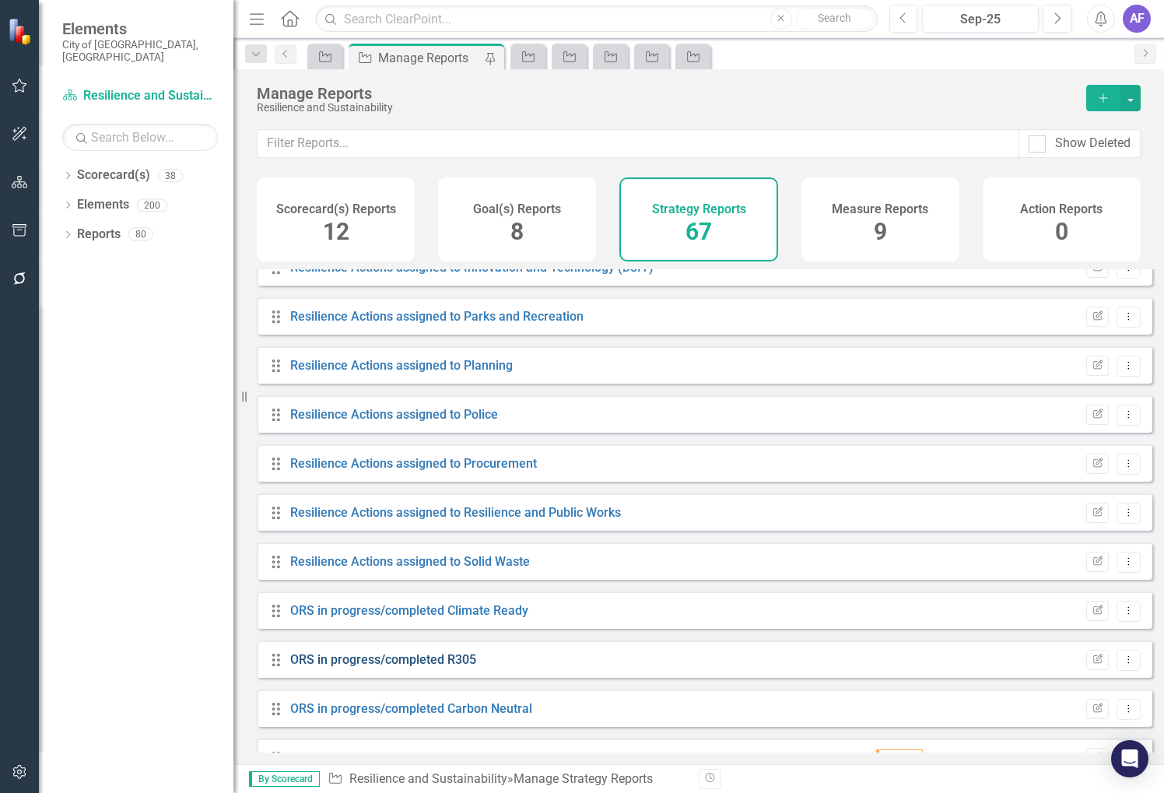
scroll to position [1478, 0]
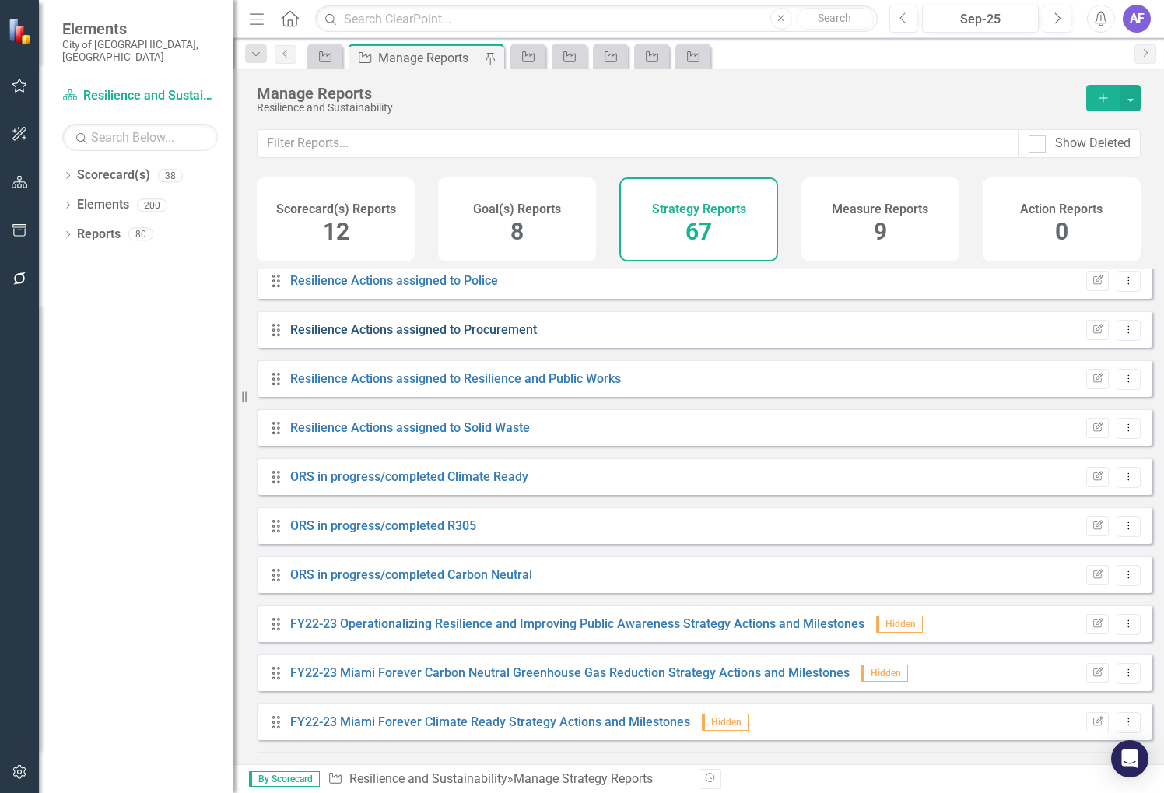
click at [421, 337] on link "Resilience Actions assigned to Procurement" at bounding box center [413, 329] width 247 height 15
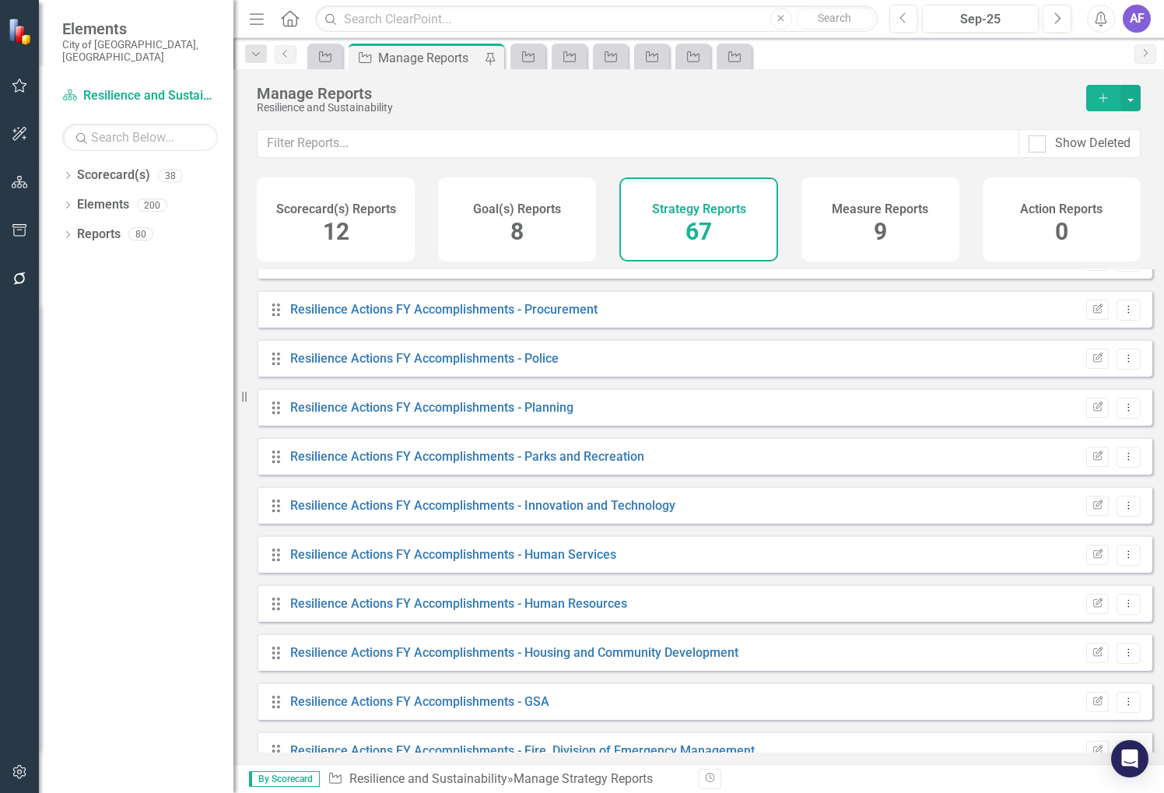
scroll to position [2256, 0]
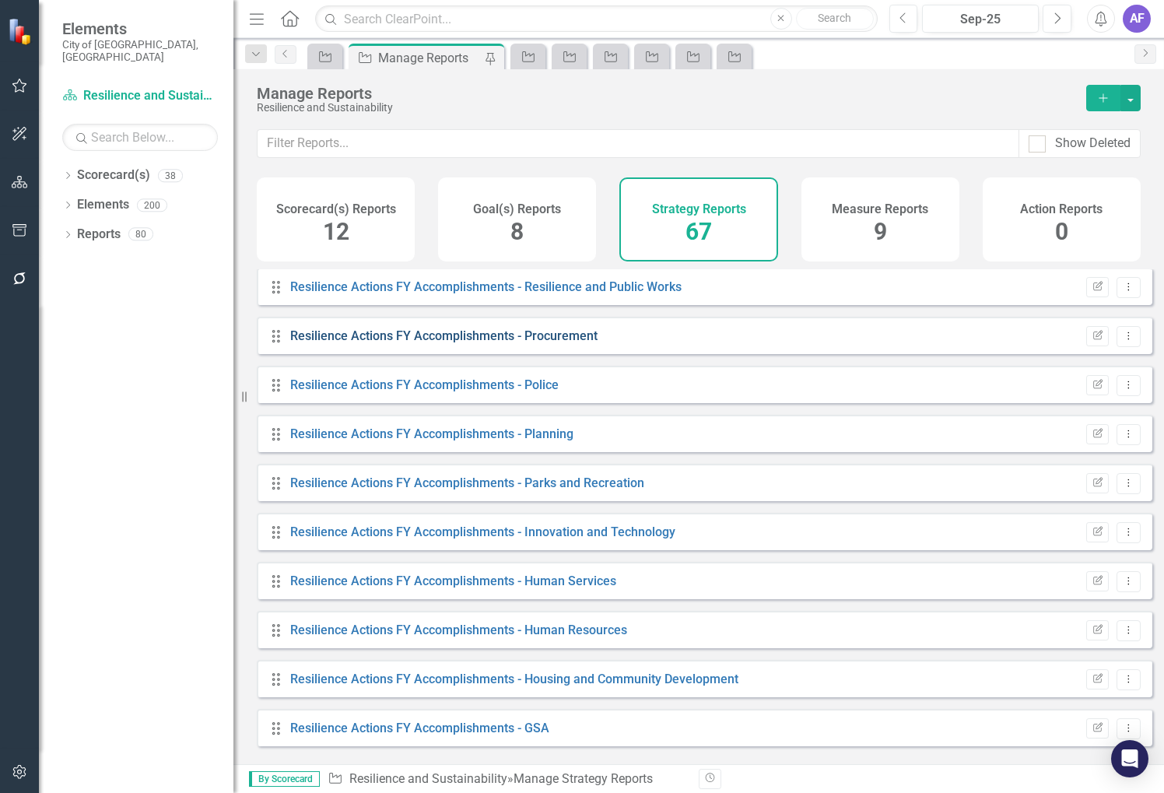
click at [466, 343] on link "Resilience Actions FY Accomplishments - Procurement" at bounding box center [443, 335] width 307 height 15
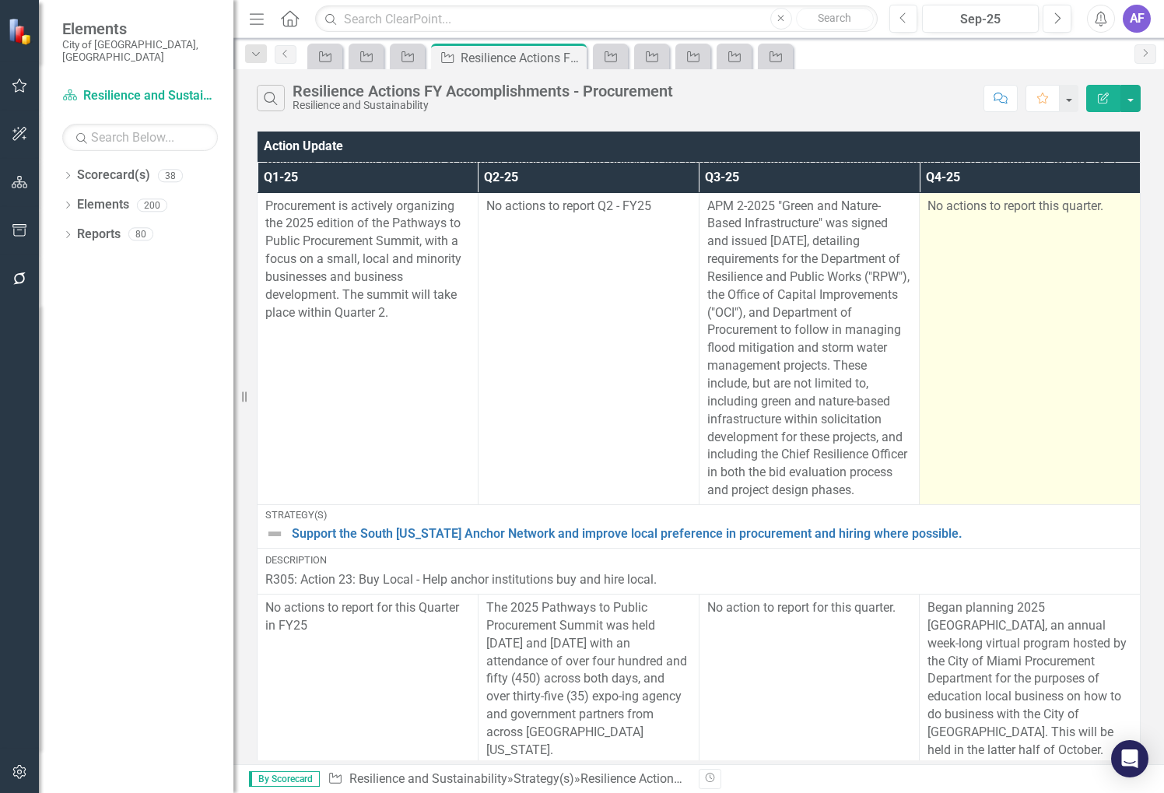
scroll to position [128, 0]
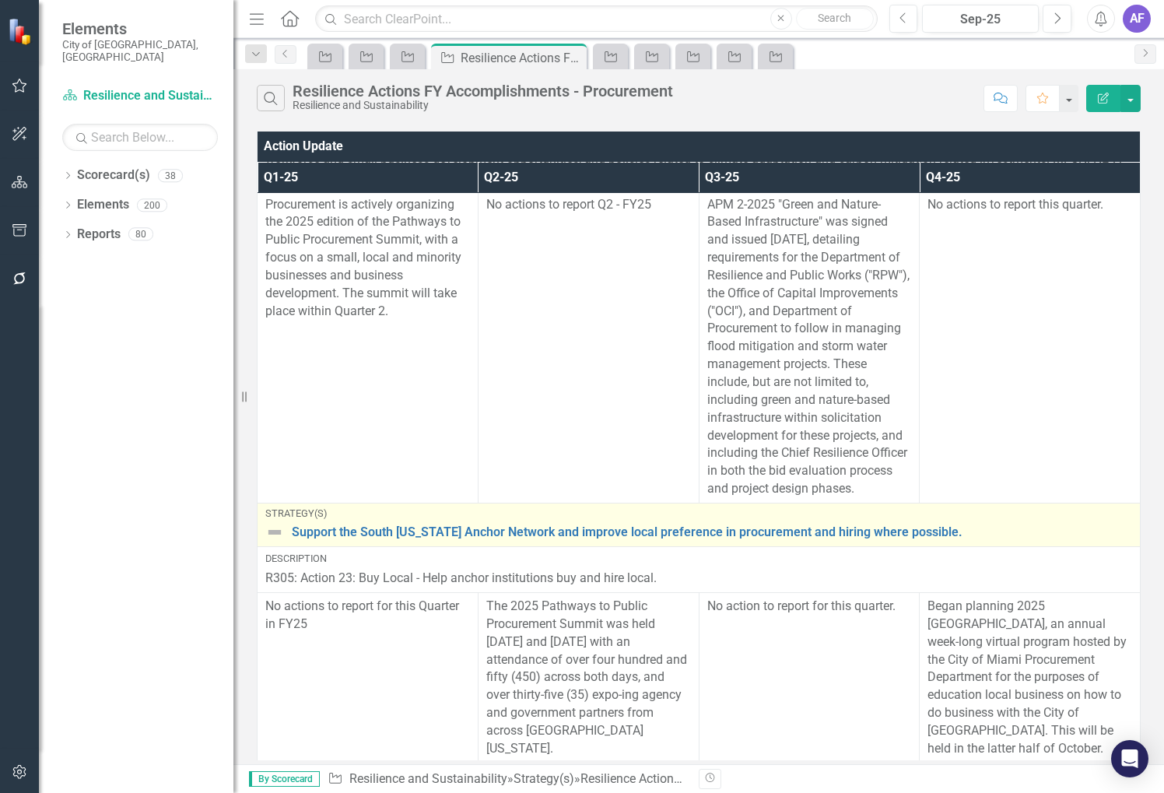
click at [275, 541] on img at bounding box center [274, 532] width 19 height 19
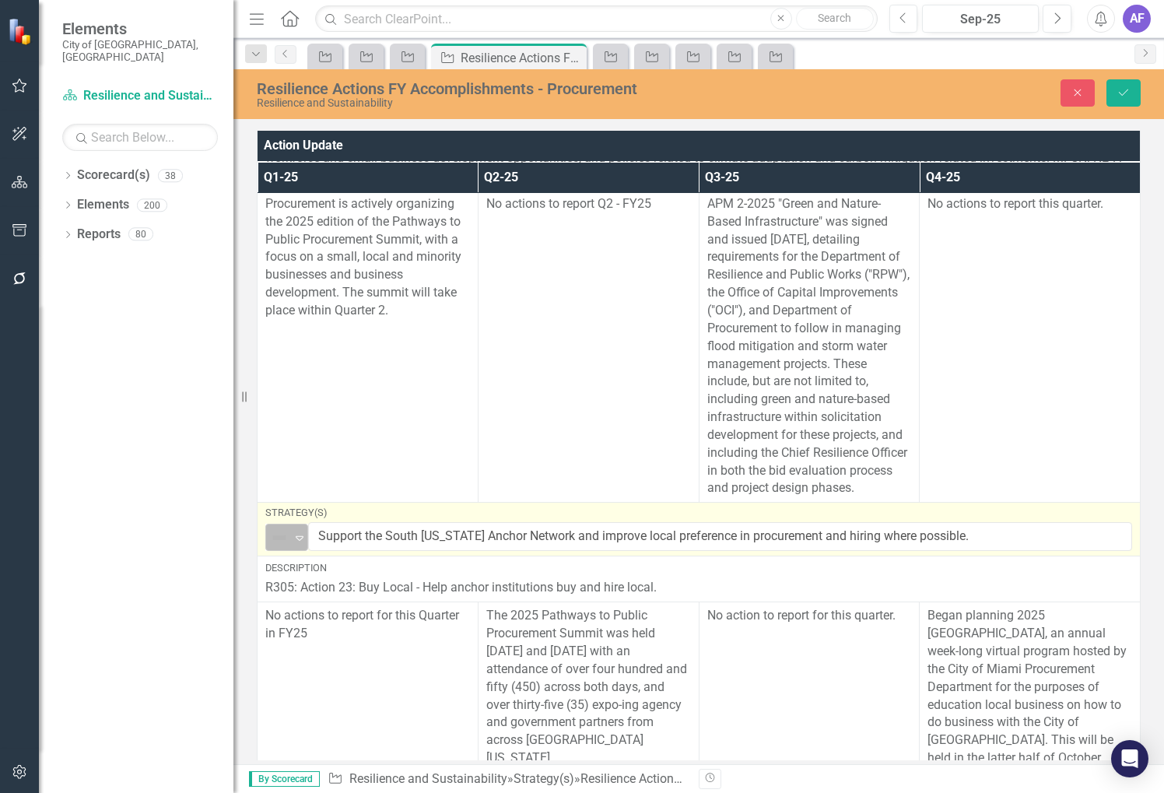
click at [299, 544] on icon "Expand" at bounding box center [300, 537] width 16 height 12
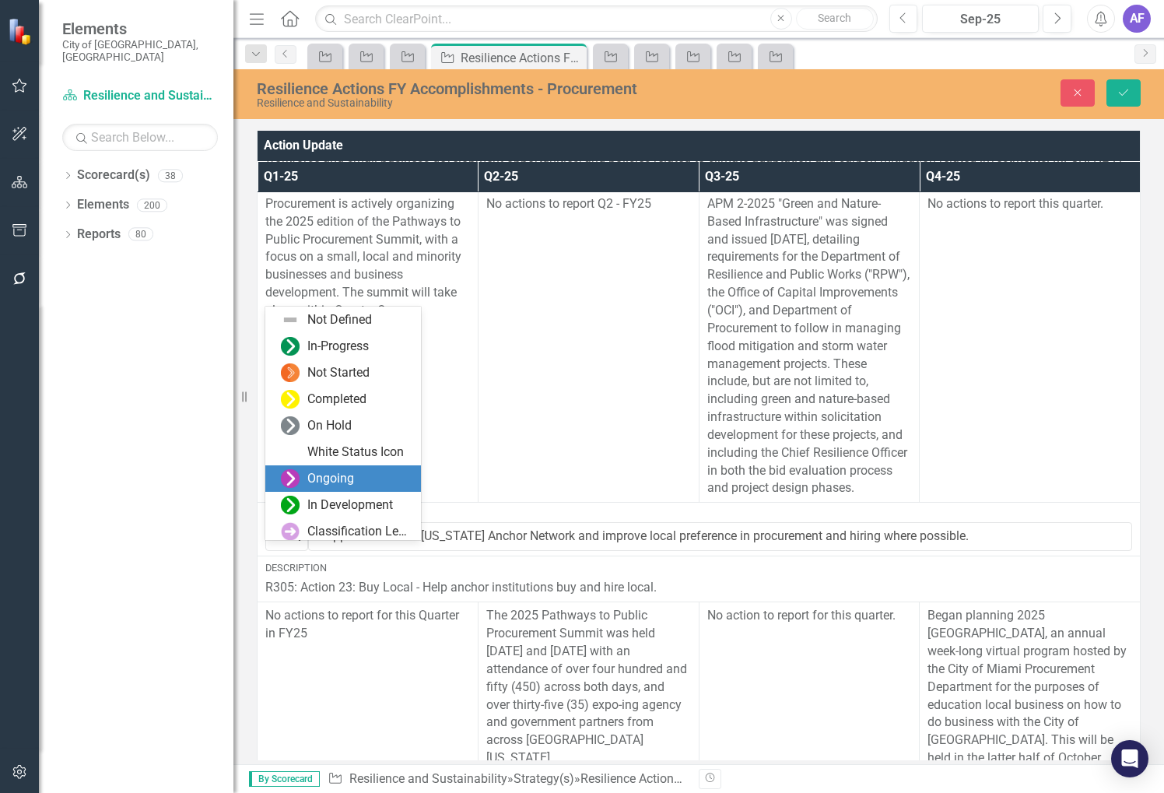
click at [334, 479] on div "Ongoing" at bounding box center [330, 479] width 47 height 18
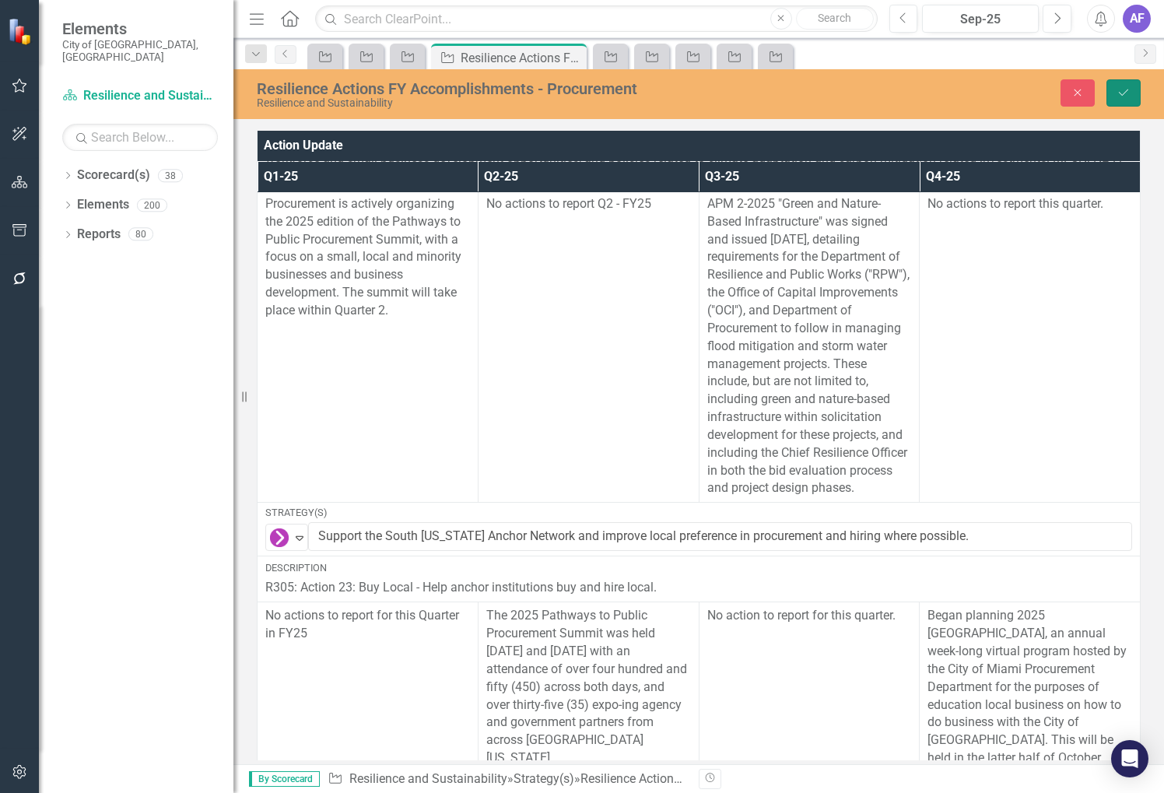
click at [1114, 96] on button "Save" at bounding box center [1123, 92] width 34 height 27
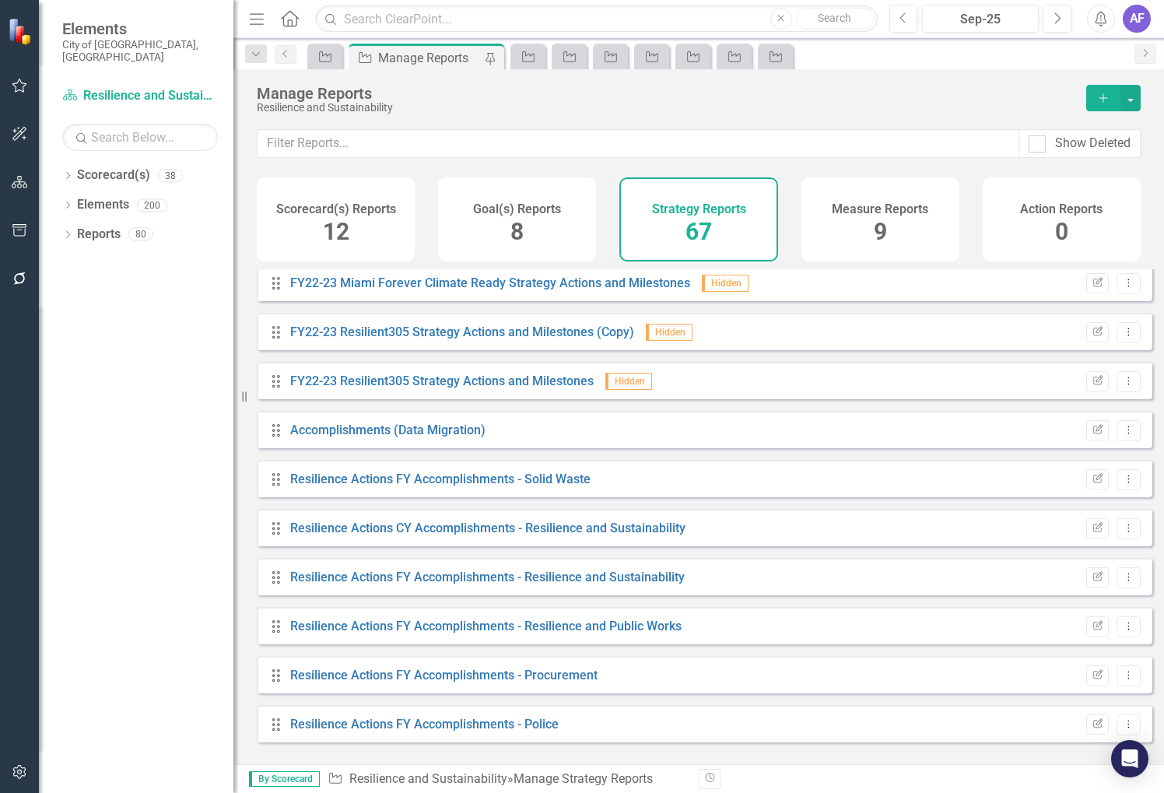
scroll to position [2022, 0]
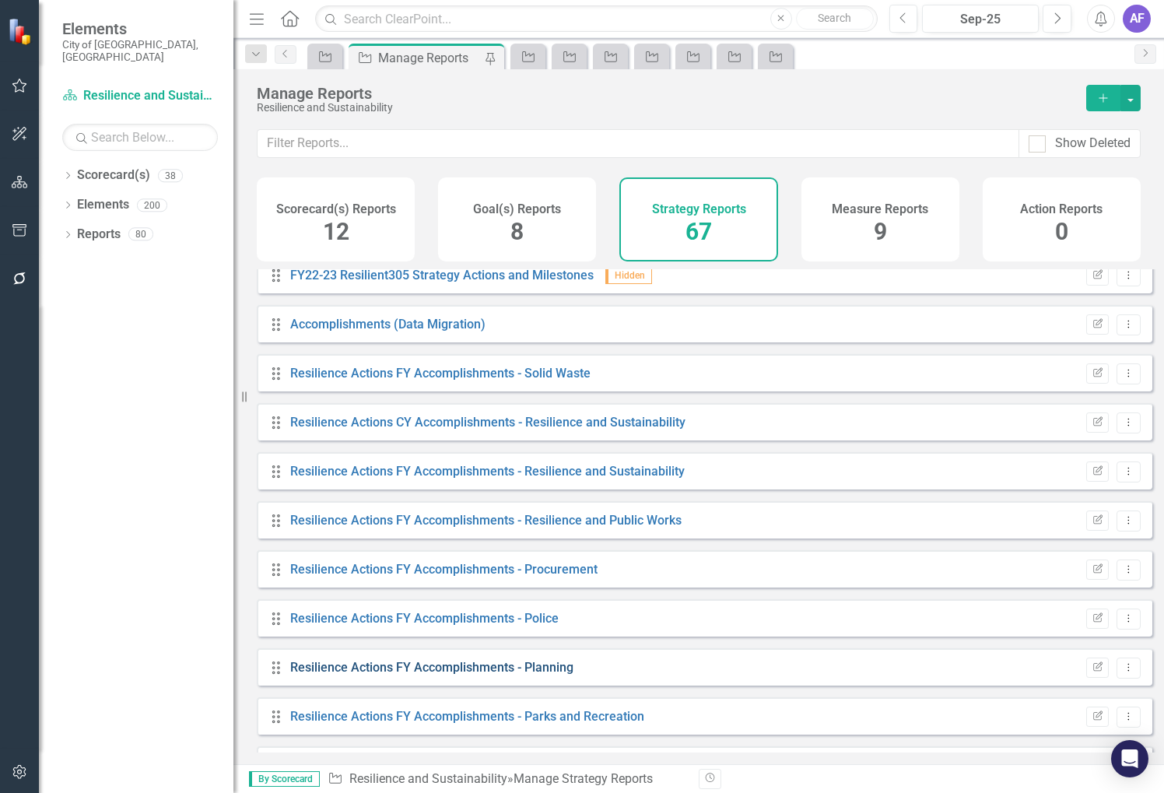
click at [464, 674] on link "Resilience Actions FY Accomplishments - Planning" at bounding box center [431, 667] width 283 height 15
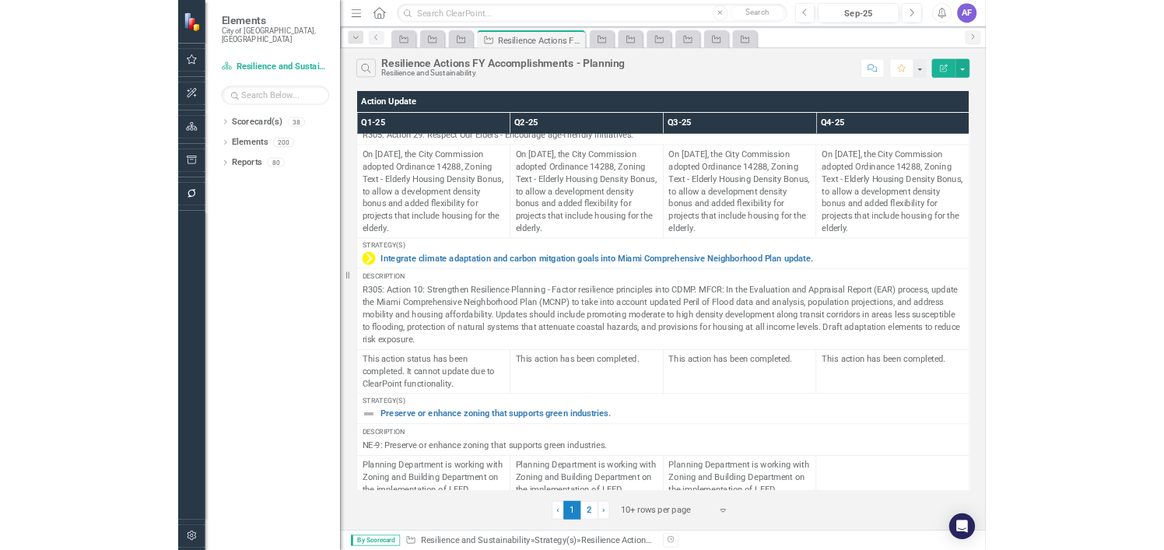
scroll to position [3310, 0]
